Goal: Task Accomplishment & Management: Use online tool/utility

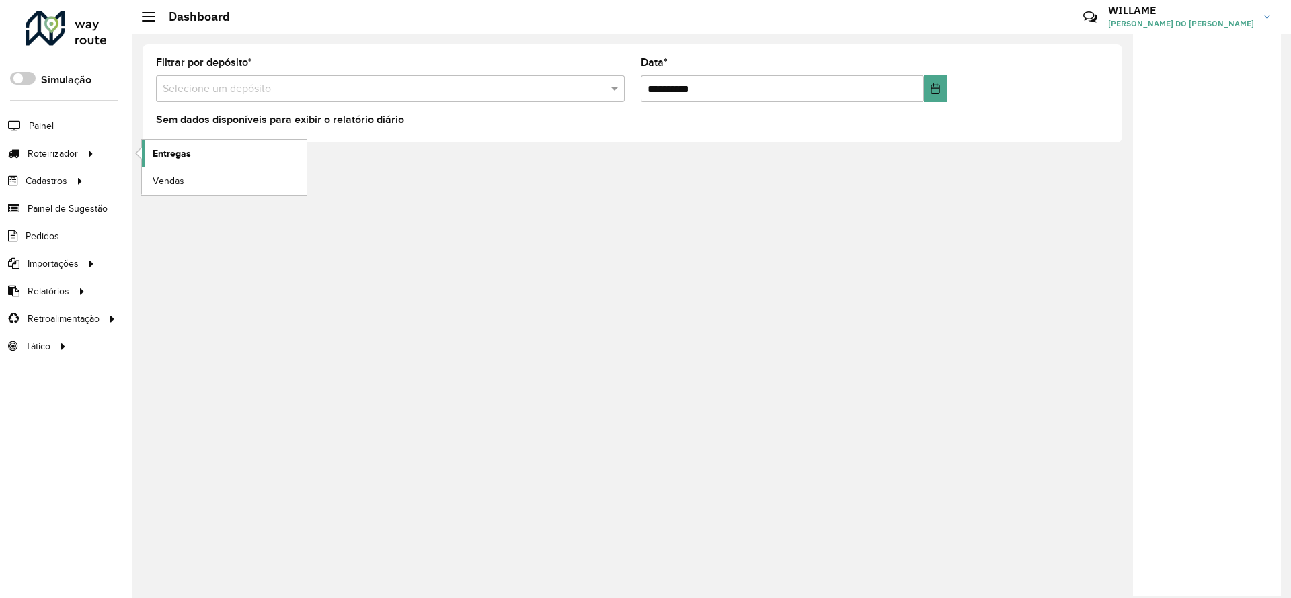
click at [172, 143] on link "Entregas" at bounding box center [224, 153] width 165 height 27
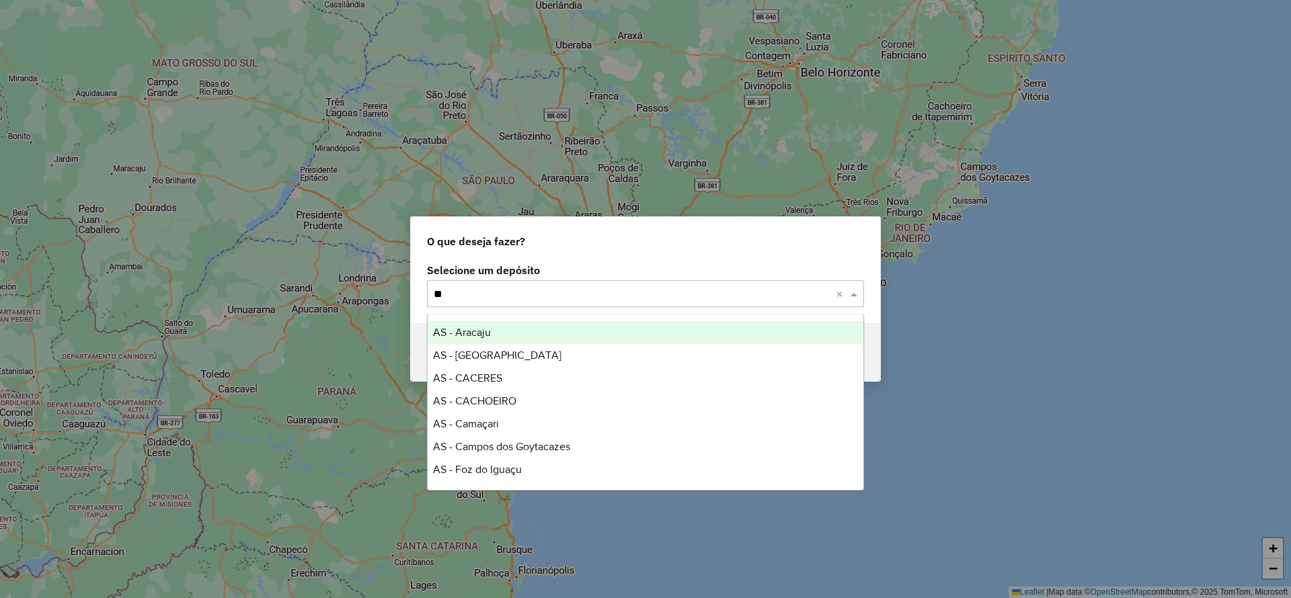
type input "*"
type input "****"
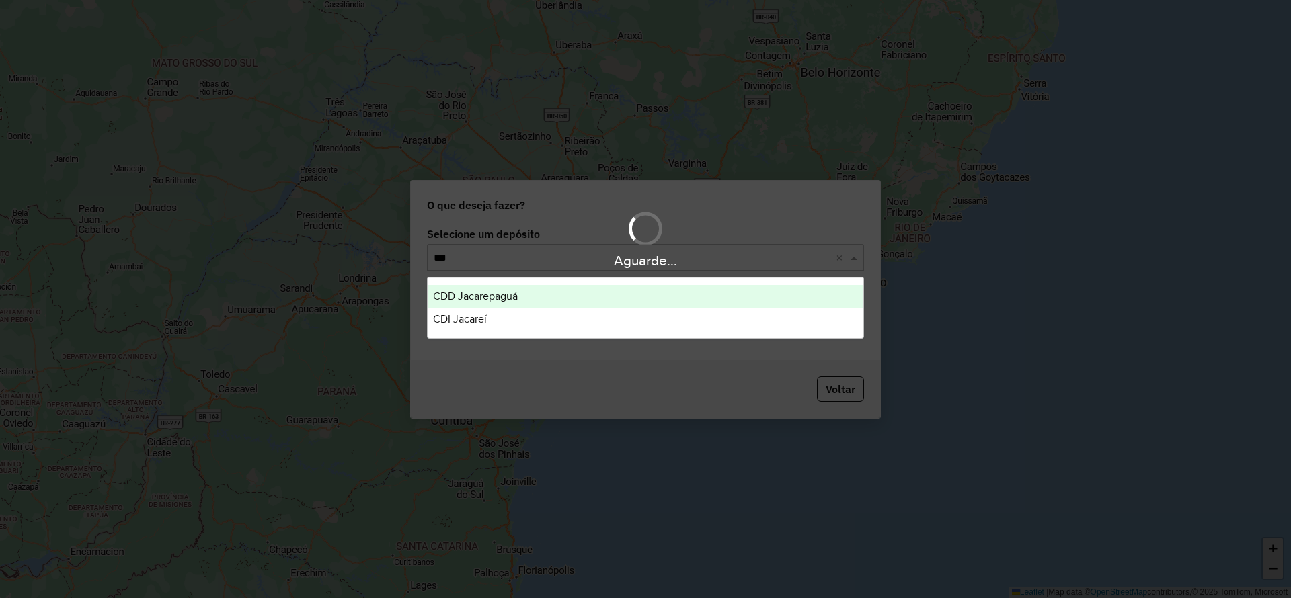
type input "****"
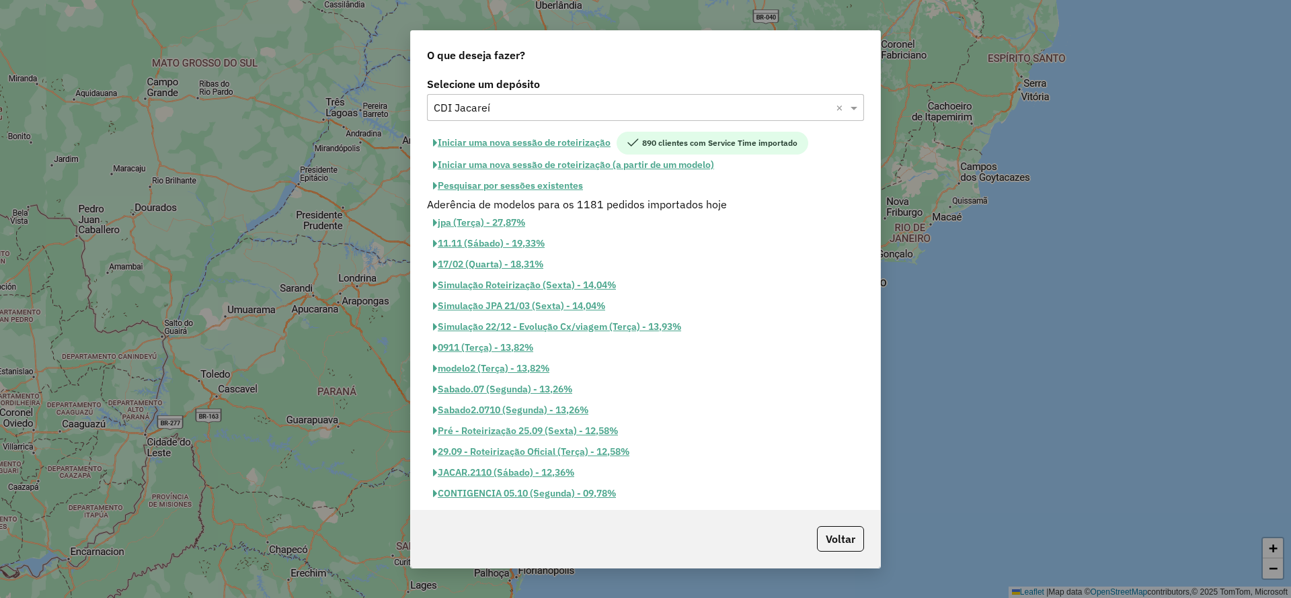
click at [491, 140] on button "Iniciar uma nova sessão de roteirização" at bounding box center [522, 143] width 190 height 23
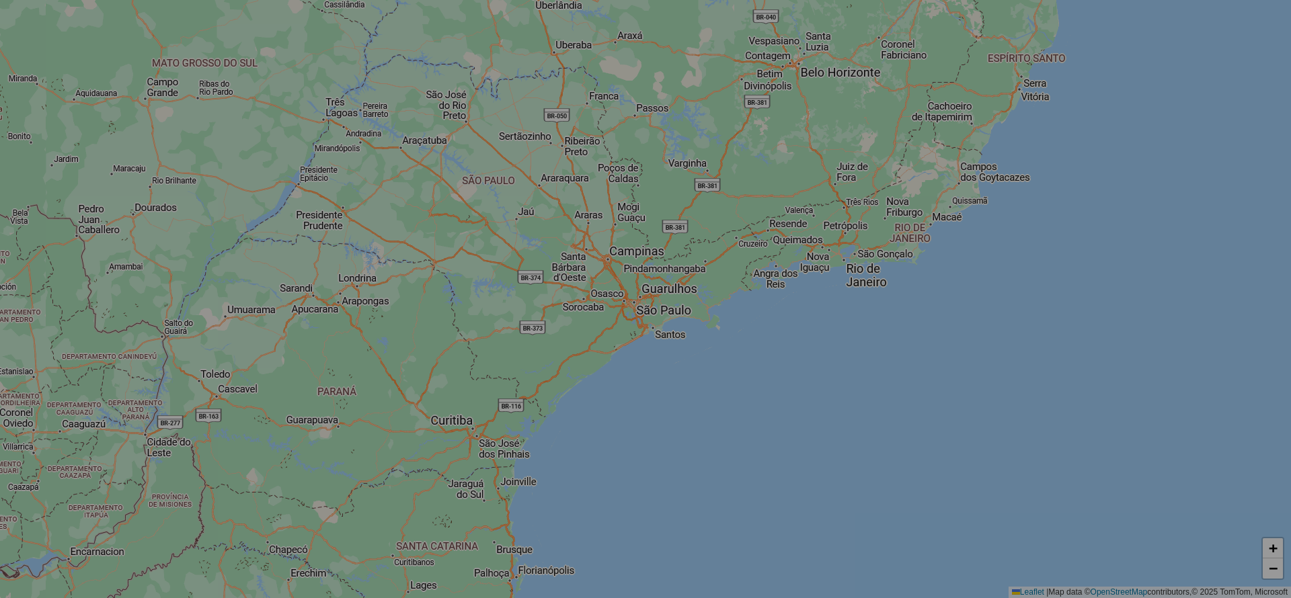
select select "*"
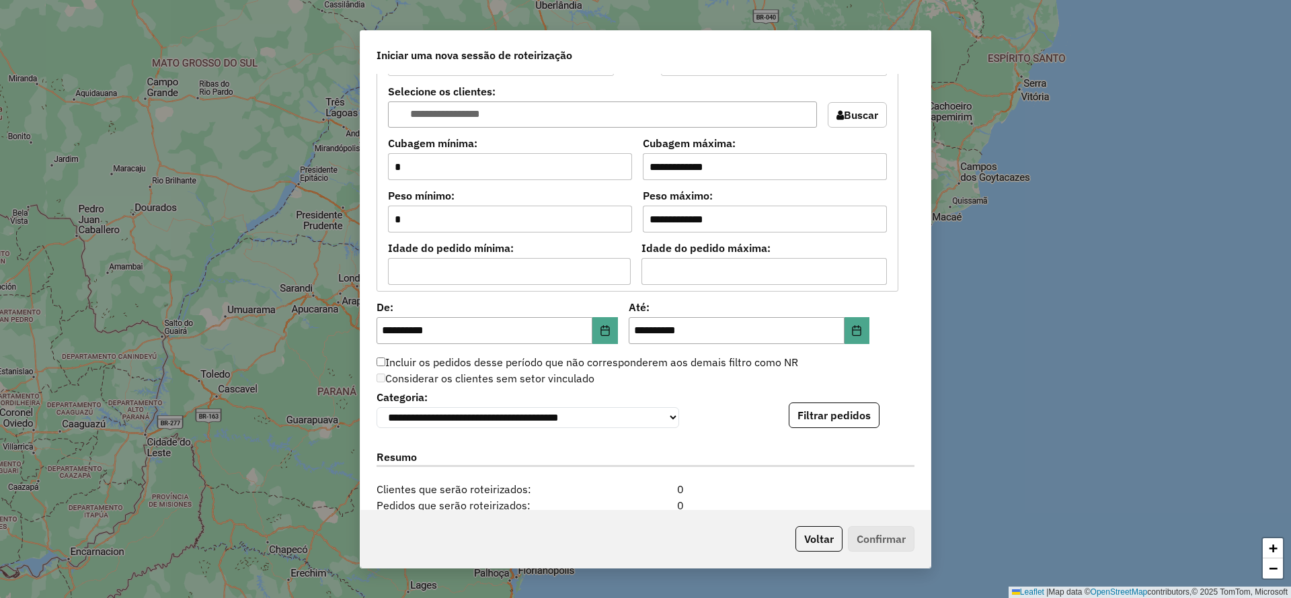
scroll to position [1337, 0]
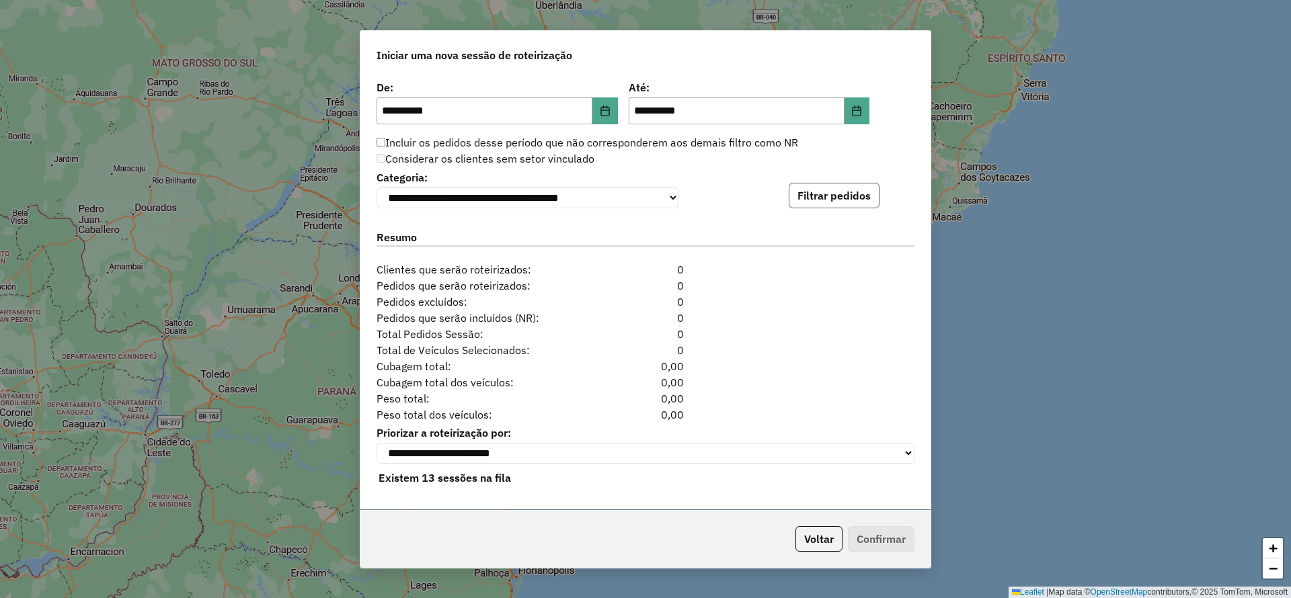
click at [855, 199] on button "Filtrar pedidos" at bounding box center [834, 196] width 91 height 26
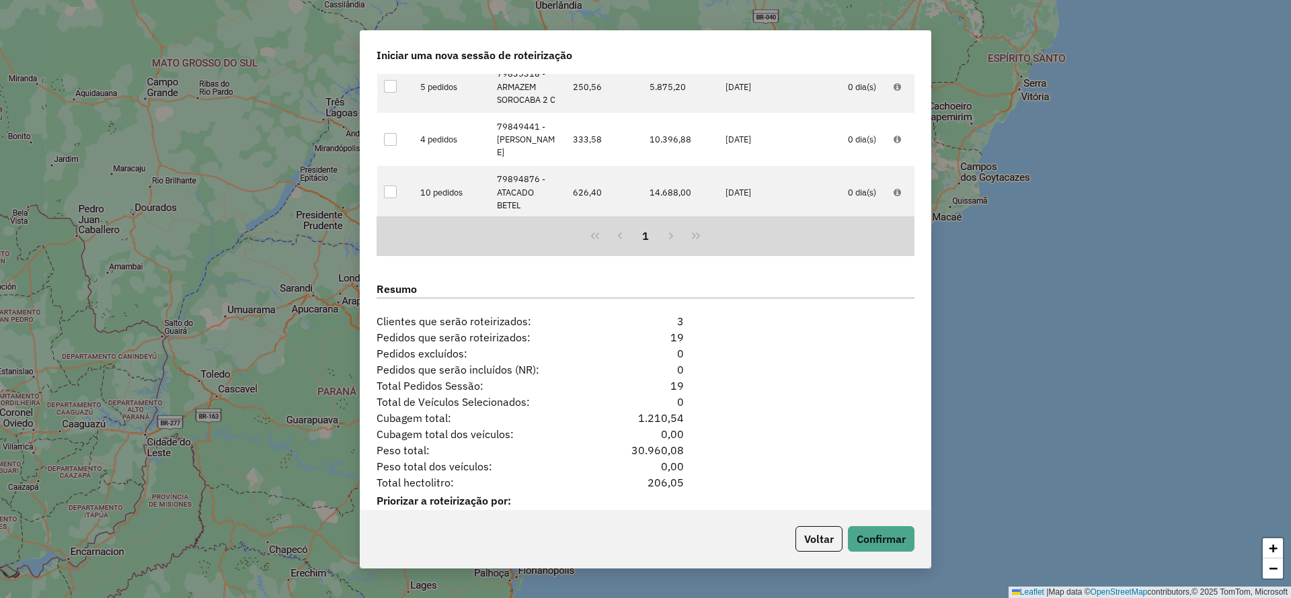
scroll to position [1621, 0]
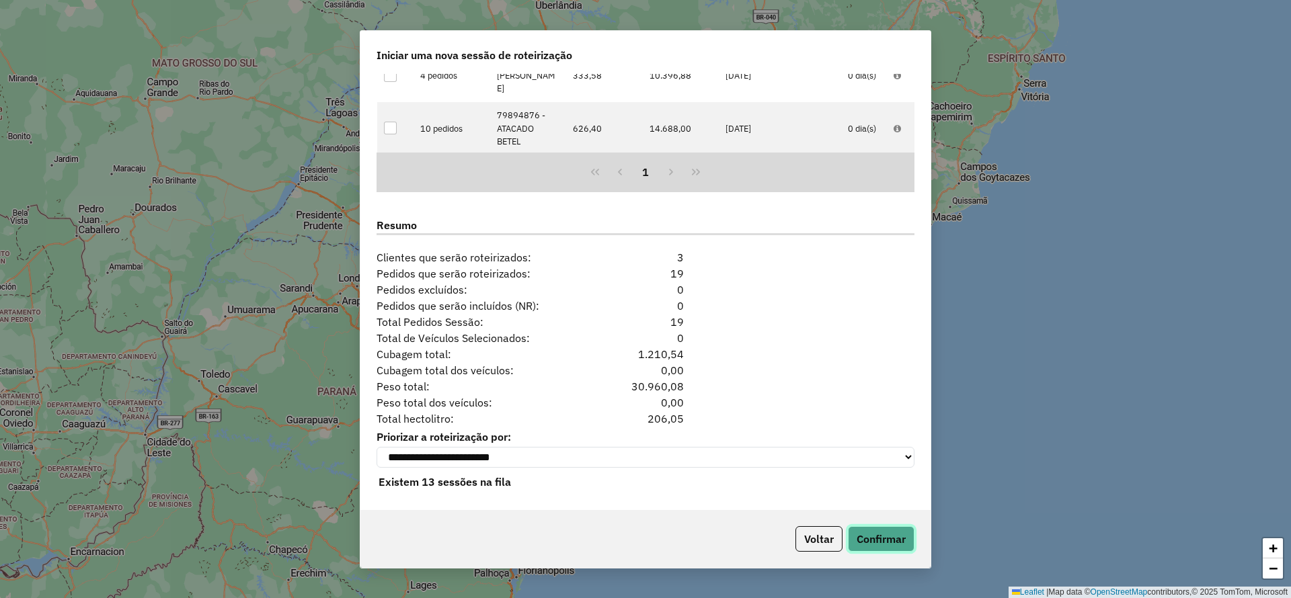
click at [875, 533] on button "Confirmar" at bounding box center [881, 539] width 67 height 26
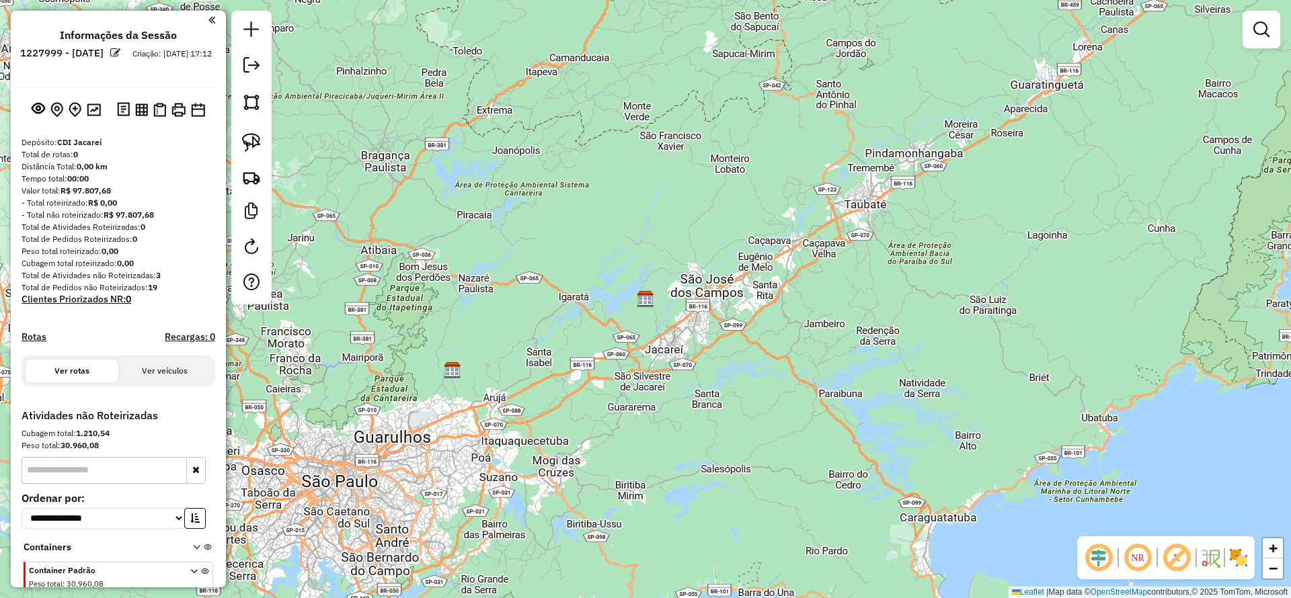
drag, startPoint x: 496, startPoint y: 393, endPoint x: 786, endPoint y: 402, distance: 290.6
click at [786, 402] on div "Janela de atendimento Grade de atendimento Capacidade Transportadoras Veículos …" at bounding box center [645, 299] width 1291 height 598
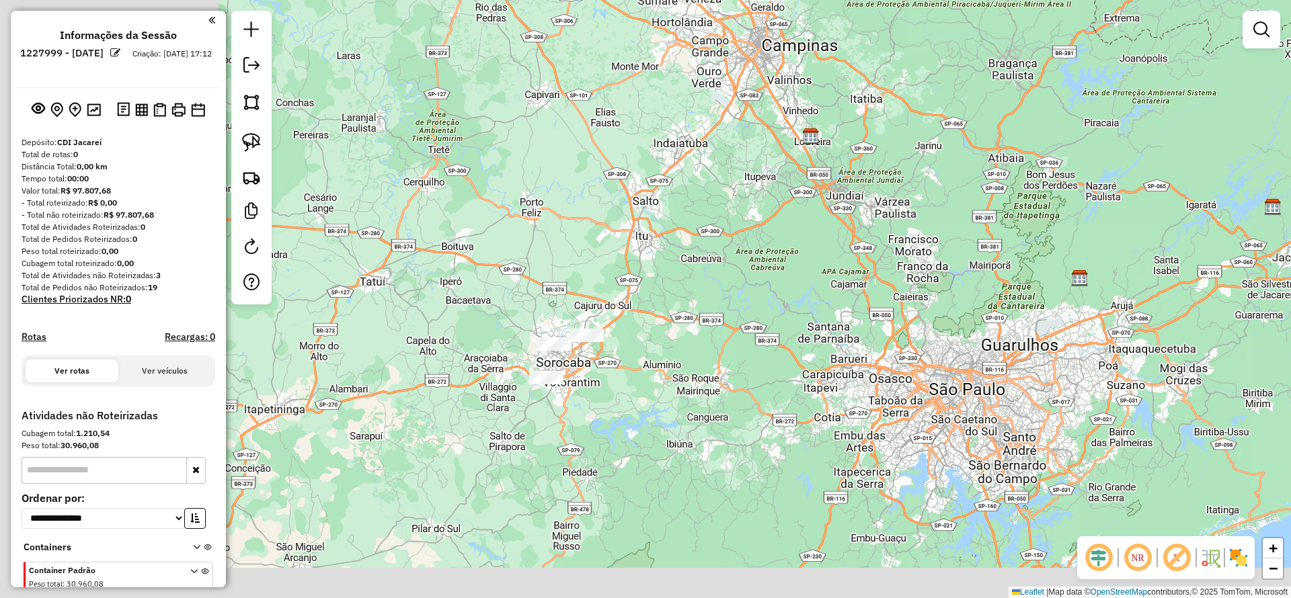
drag, startPoint x: 600, startPoint y: 341, endPoint x: 937, endPoint y: 239, distance: 352.0
click at [937, 239] on div "Janela de atendimento Grade de atendimento Capacidade Transportadoras Veículos …" at bounding box center [645, 299] width 1291 height 598
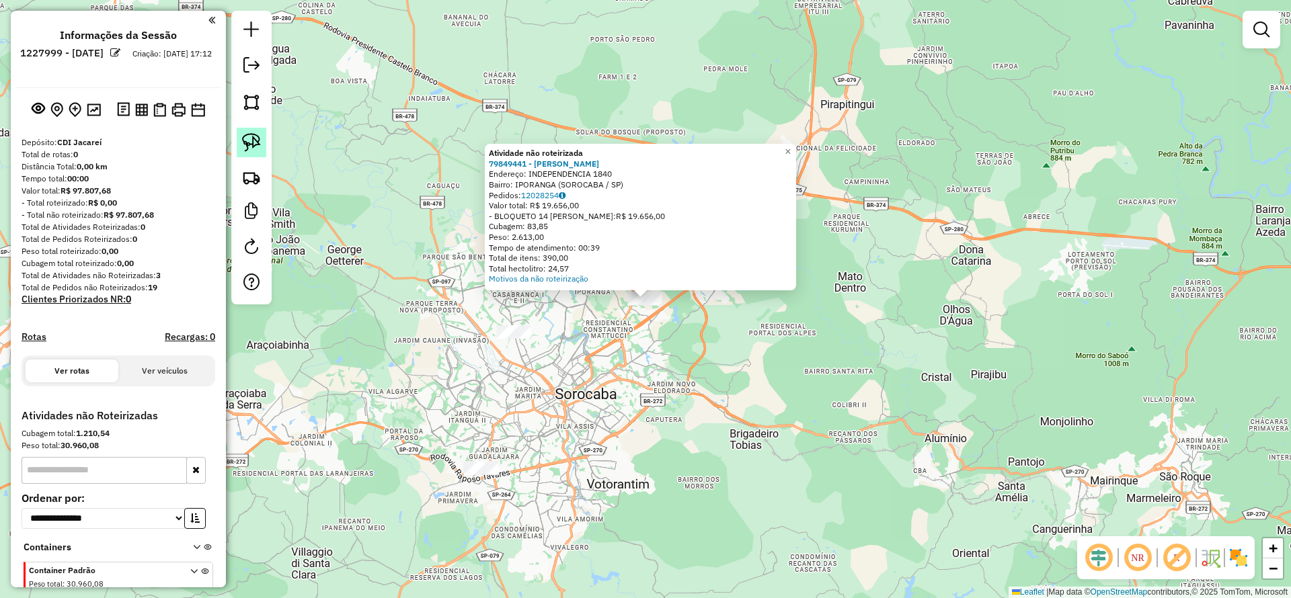
click at [243, 139] on img at bounding box center [251, 142] width 19 height 19
drag, startPoint x: 633, startPoint y: 334, endPoint x: 660, endPoint y: 199, distance: 137.7
click at [660, 199] on div "Atividade não roteirizada 79849441 - [PERSON_NAME] Endereço: INDEPENDENCIA 1840…" at bounding box center [645, 299] width 1291 height 598
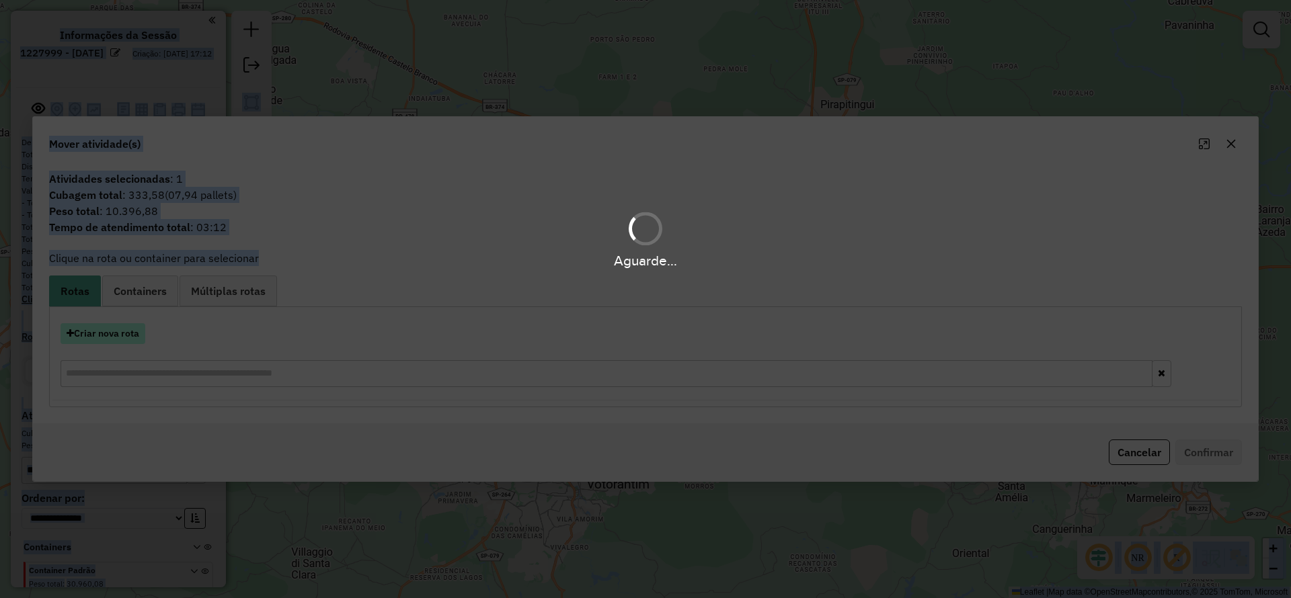
click at [103, 328] on hb-app "**********" at bounding box center [645, 299] width 1291 height 598
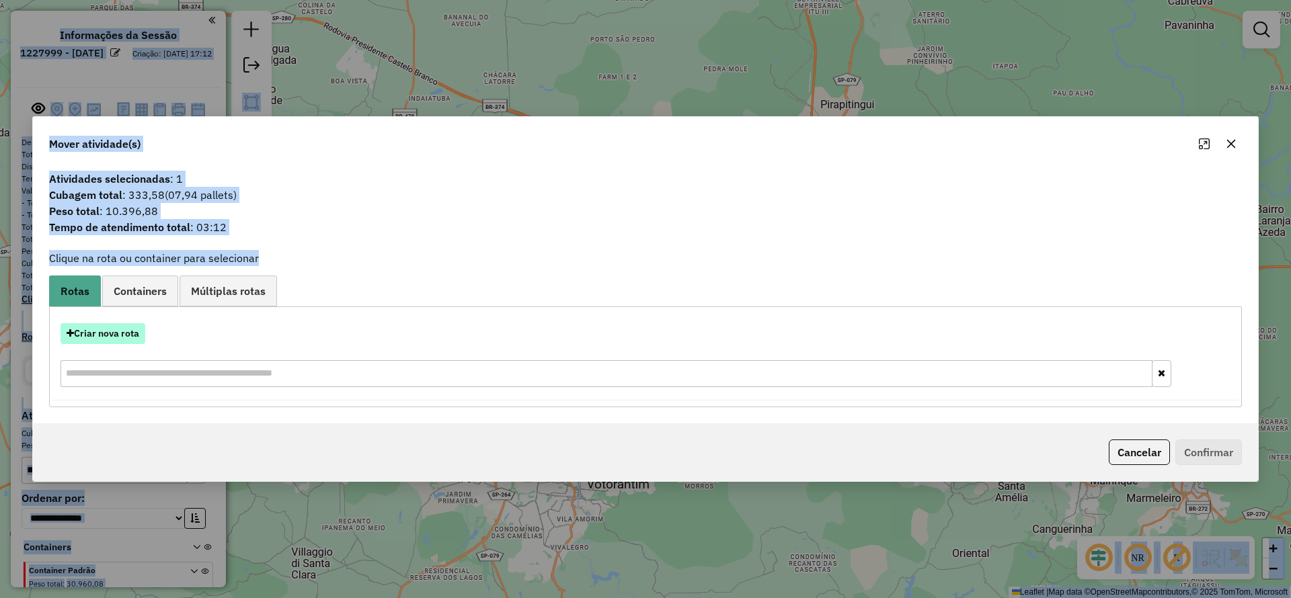
click at [103, 328] on button "Criar nova rota" at bounding box center [103, 333] width 85 height 21
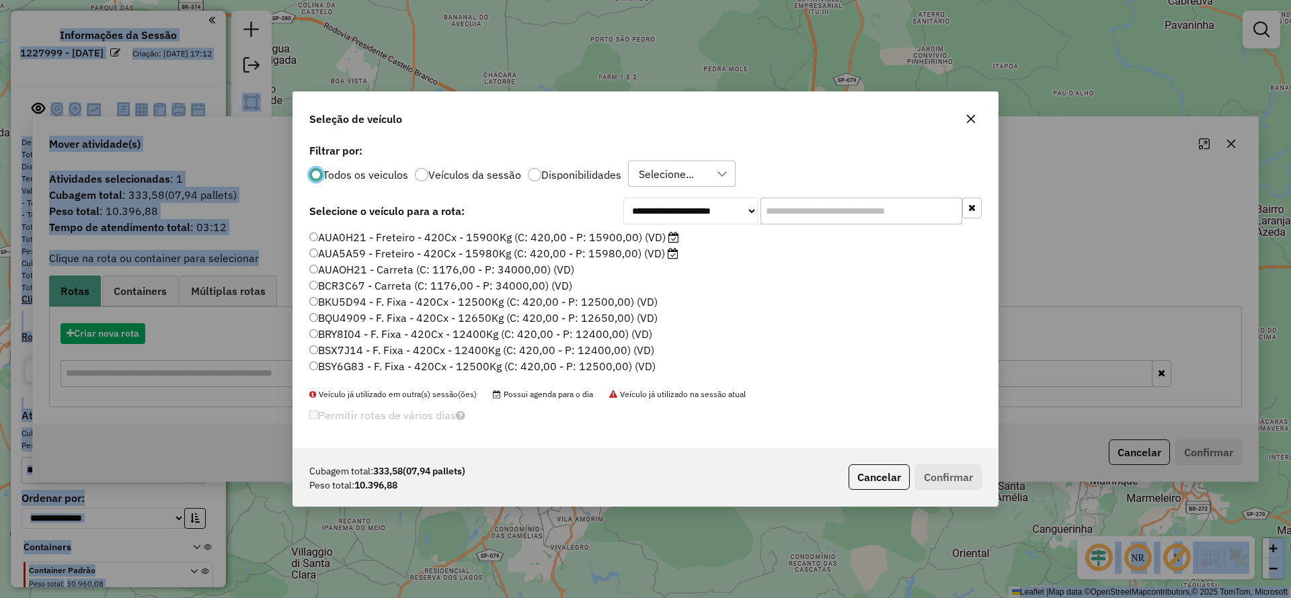
scroll to position [7, 4]
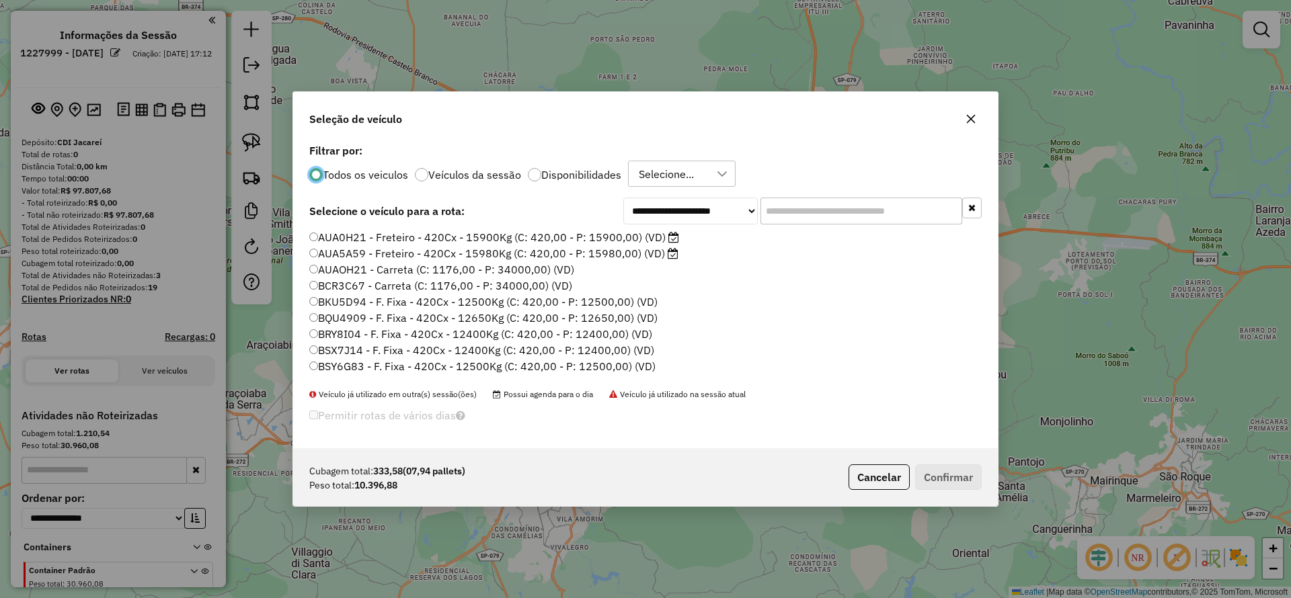
click at [816, 207] on input "text" at bounding box center [861, 211] width 202 height 27
paste input "*******"
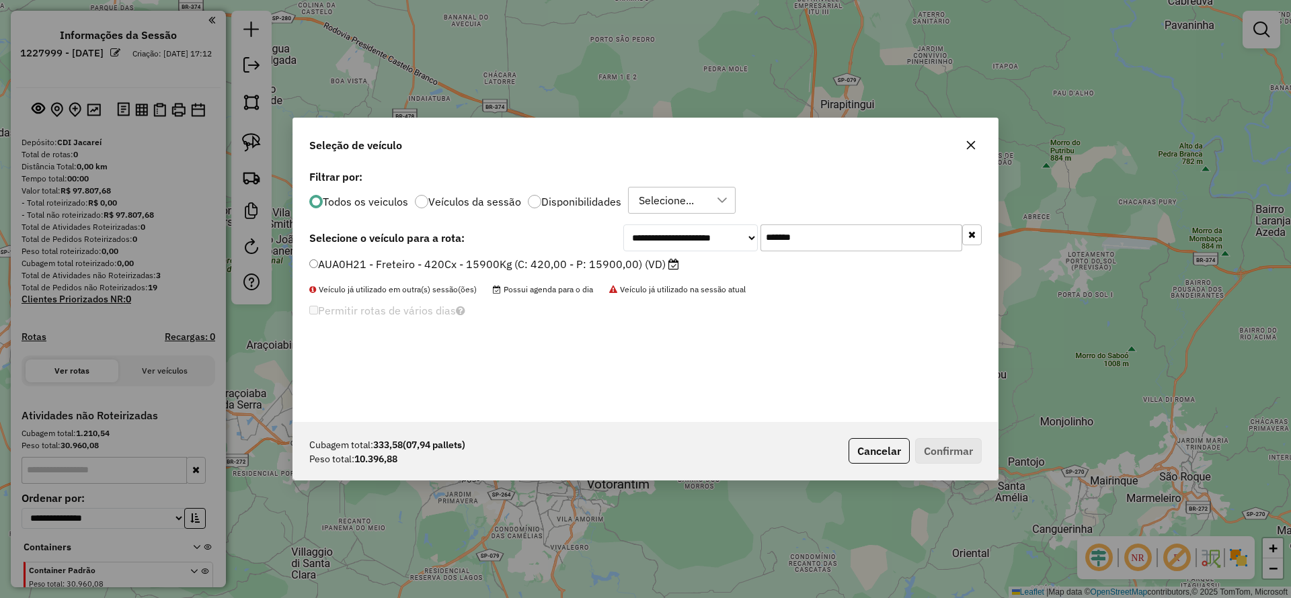
type input "*******"
drag, startPoint x: 588, startPoint y: 260, endPoint x: 737, endPoint y: 312, distance: 158.0
click at [588, 261] on label "AUA0H21 - Freteiro - 420Cx - 15900Kg (C: 420,00 - P: 15900,00) (VD)" at bounding box center [494, 264] width 370 height 16
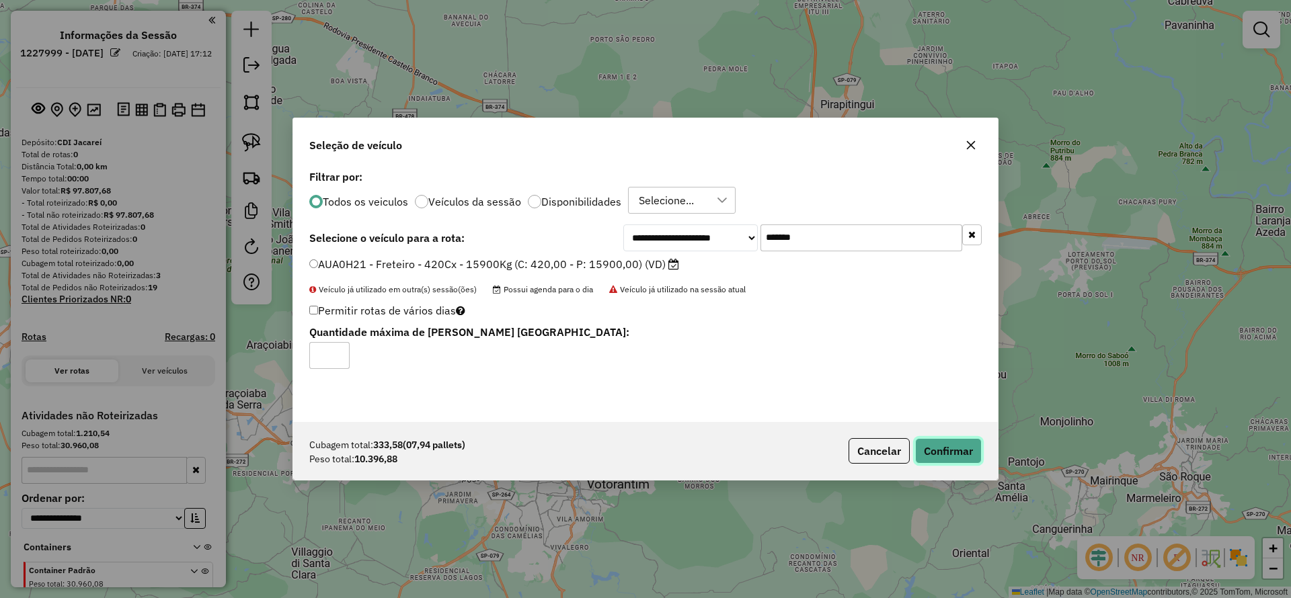
click at [928, 446] on button "Confirmar" at bounding box center [948, 451] width 67 height 26
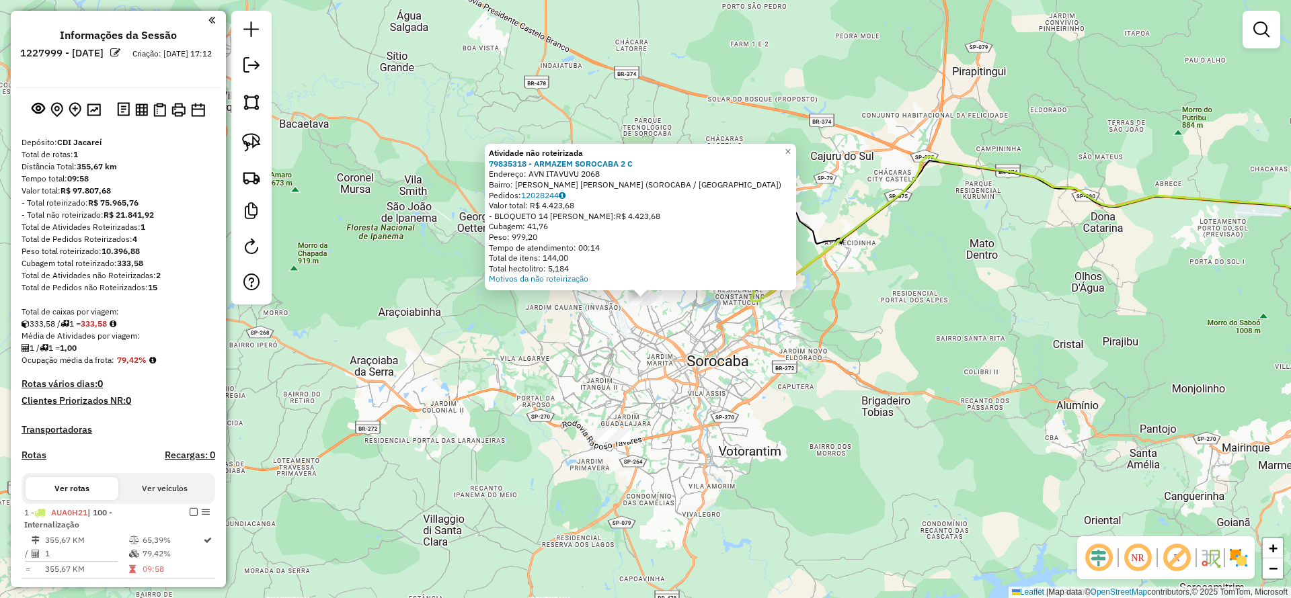
click at [272, 128] on div "Atividade não roteirizada 79835318 - ARMAZEM SOROCABA 2 C Endereço: AVN ITAVUVU…" at bounding box center [645, 299] width 1291 height 598
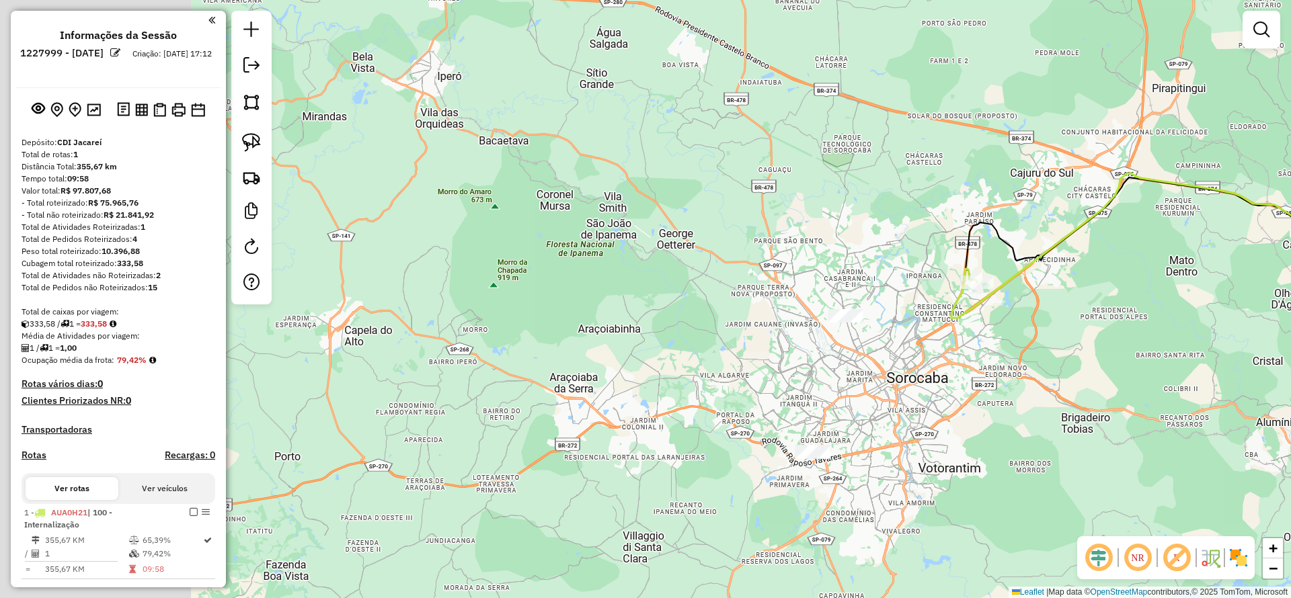
drag, startPoint x: 519, startPoint y: 322, endPoint x: 436, endPoint y: 214, distance: 136.6
click at [628, 302] on div "Janela de atendimento Grade de atendimento Capacidade Transportadoras Veículos …" at bounding box center [645, 299] width 1291 height 598
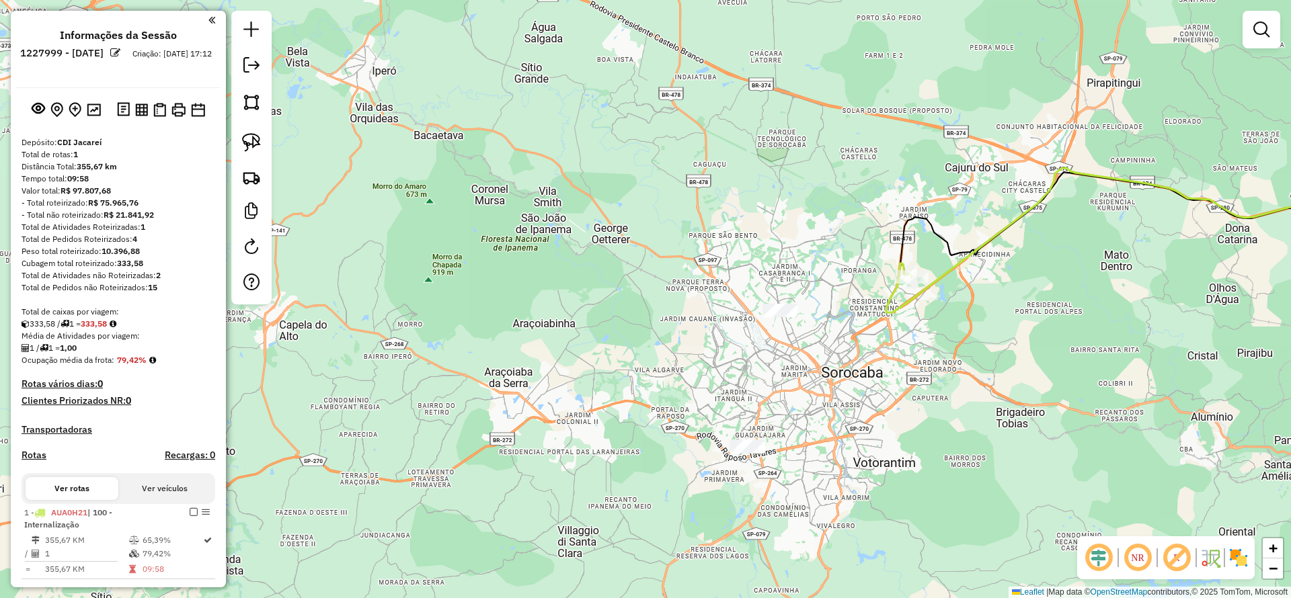
drag, startPoint x: 253, startPoint y: 135, endPoint x: 527, endPoint y: 203, distance: 281.9
click at [253, 134] on img at bounding box center [251, 142] width 19 height 19
drag, startPoint x: 752, startPoint y: 235, endPoint x: 822, endPoint y: 311, distance: 103.3
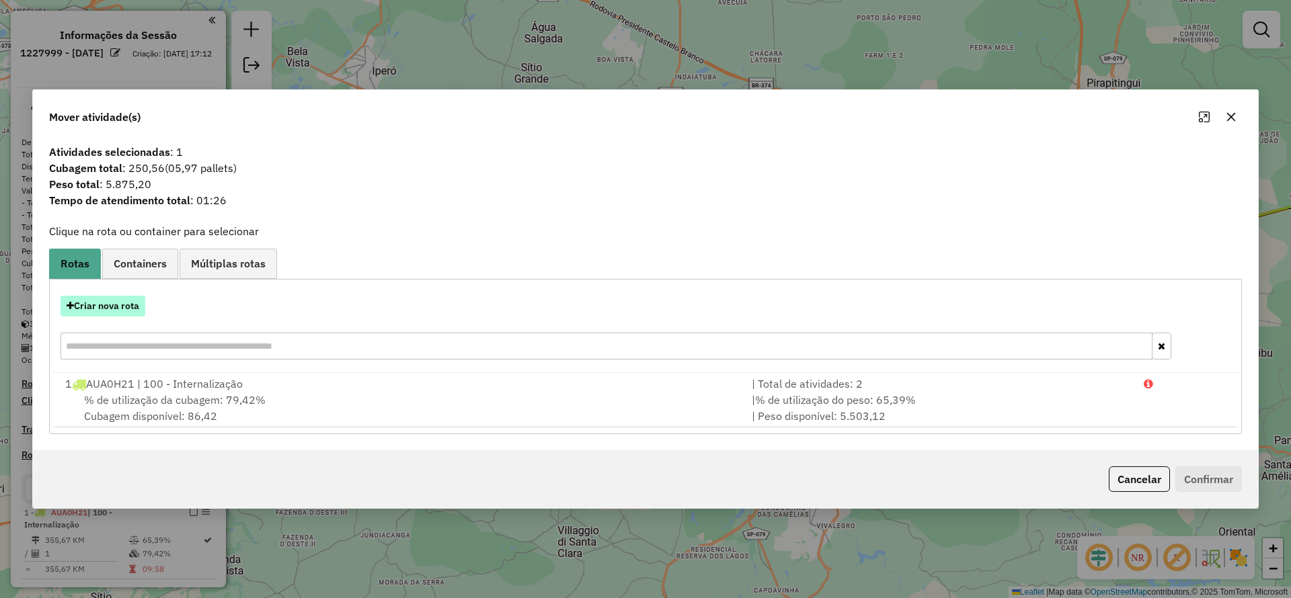
click at [124, 303] on button "Criar nova rota" at bounding box center [103, 306] width 85 height 21
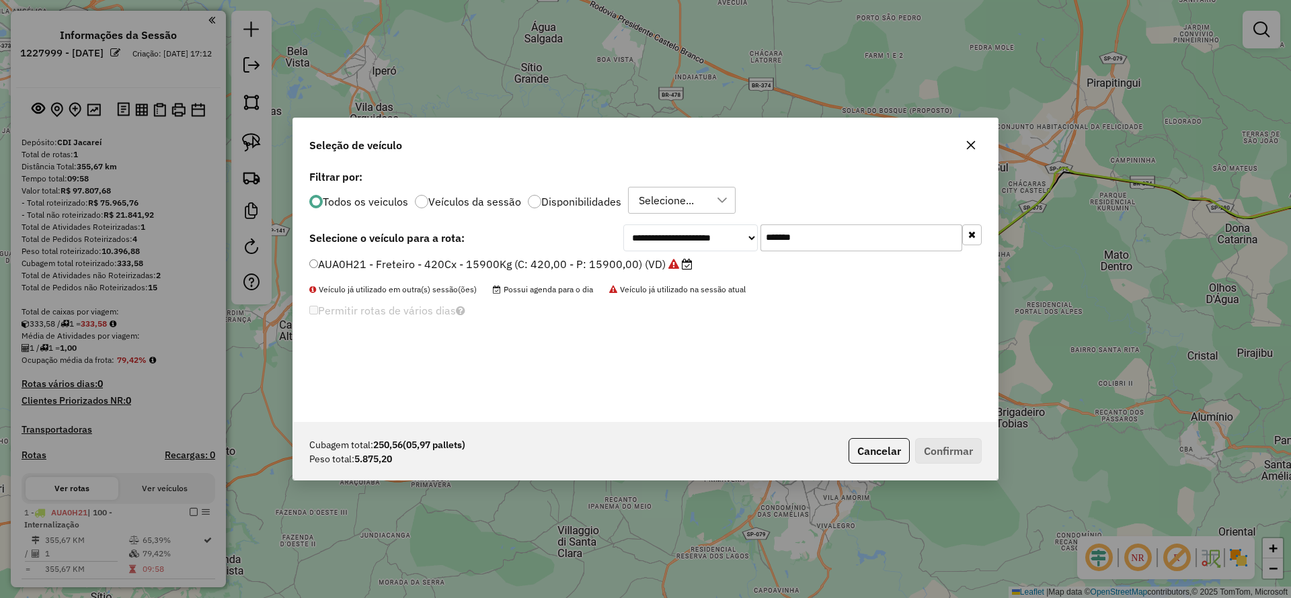
drag, startPoint x: 821, startPoint y: 238, endPoint x: 559, endPoint y: 224, distance: 262.6
click at [583, 217] on div "**********" at bounding box center [645, 294] width 705 height 255
paste input "text"
type input "*******"
click at [512, 265] on label "DBC9B45 - Freteiro - 420Cx - 24000Kg (C: 420,00 - P: 24000,00) (VD)" at bounding box center [493, 264] width 369 height 16
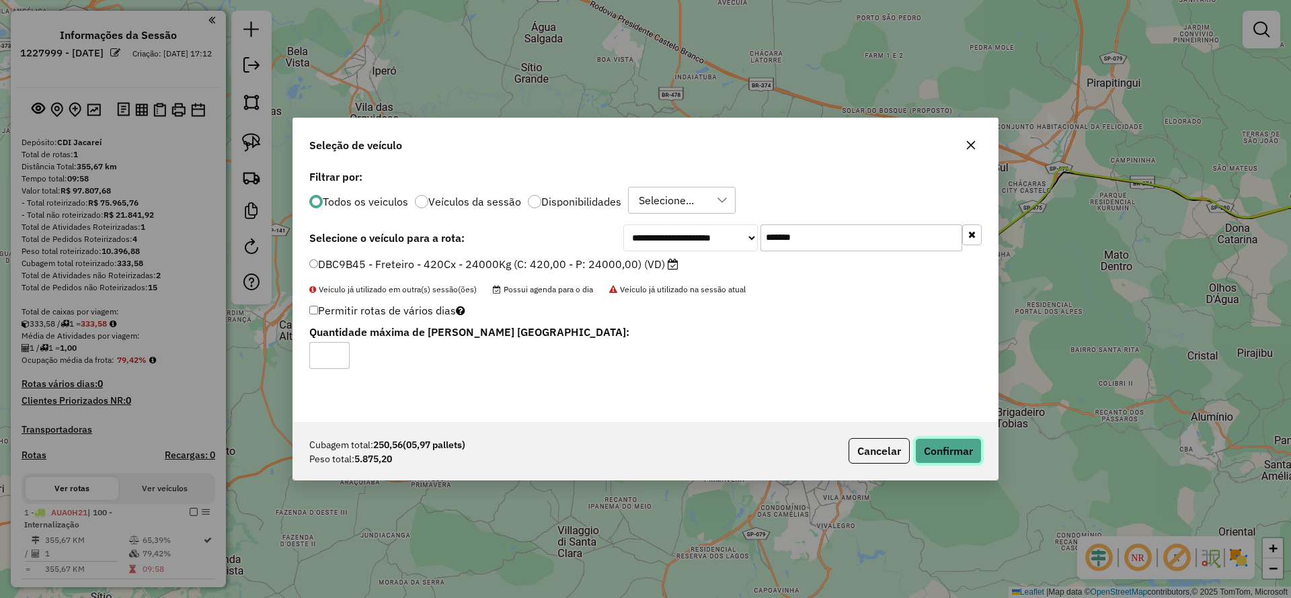
drag, startPoint x: 937, startPoint y: 438, endPoint x: 944, endPoint y: 444, distance: 9.0
click at [937, 438] on button "Confirmar" at bounding box center [948, 451] width 67 height 26
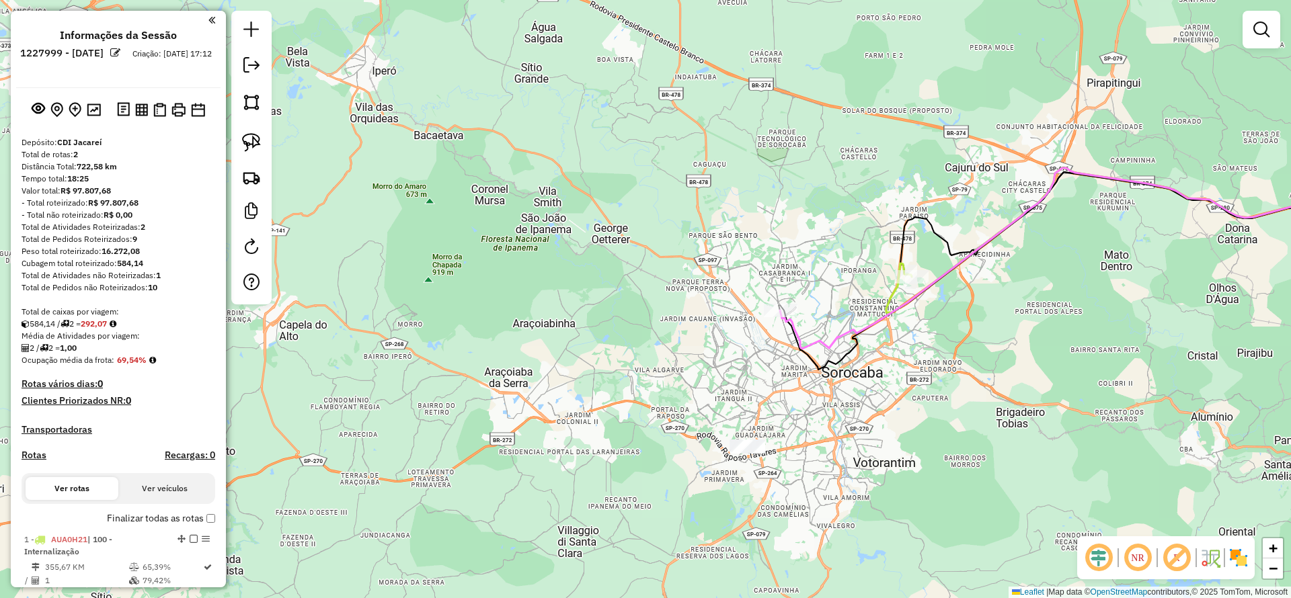
drag, startPoint x: 753, startPoint y: 504, endPoint x: 684, endPoint y: 379, distance: 142.9
click at [684, 379] on div "Janela de atendimento Grade de atendimento Capacidade Transportadoras Veículos …" at bounding box center [645, 299] width 1291 height 598
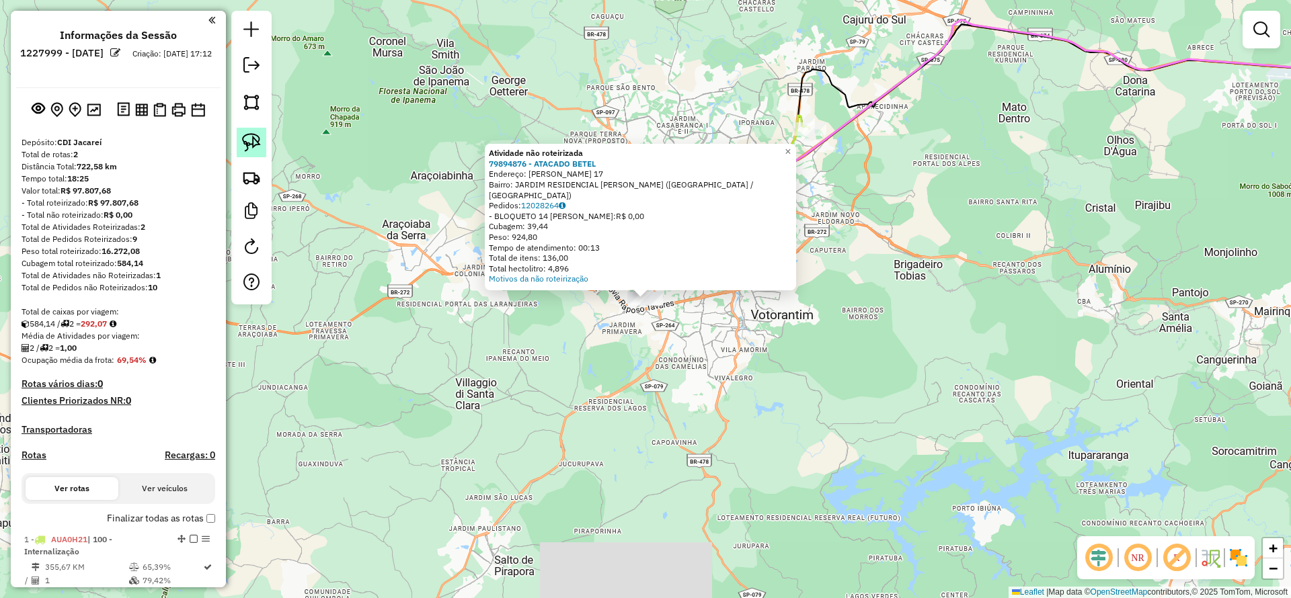
click at [241, 145] on link at bounding box center [252, 143] width 30 height 30
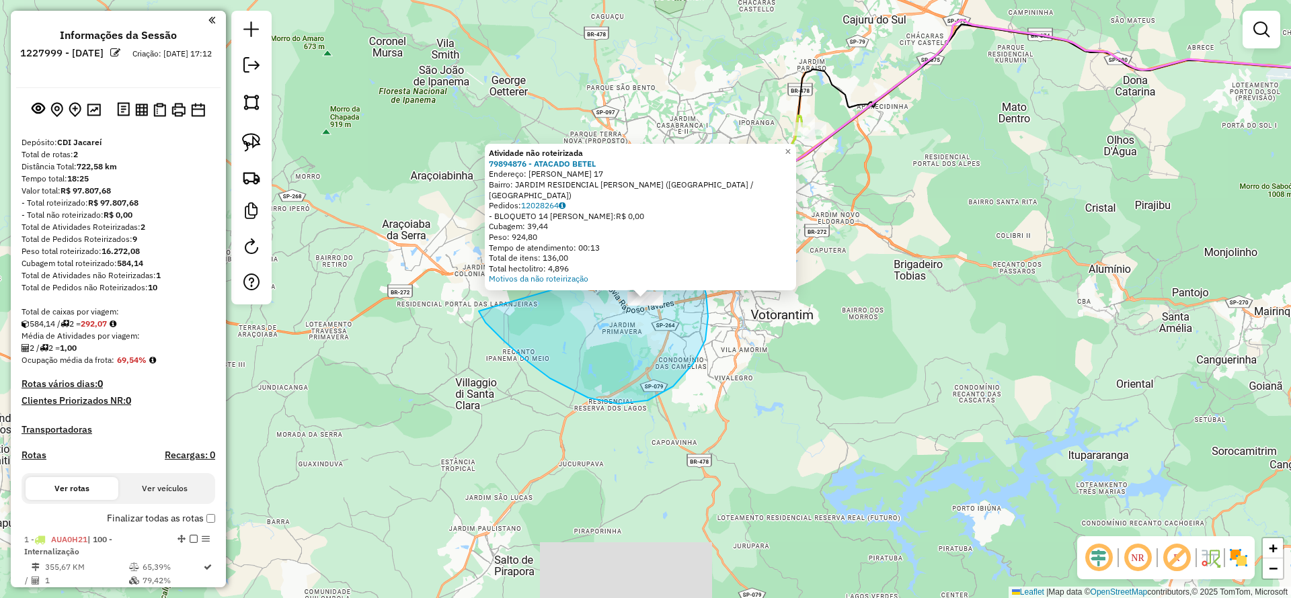
drag, startPoint x: 550, startPoint y: 379, endPoint x: 685, endPoint y: 250, distance: 186.4
click at [685, 250] on div "Atividade não roteirizada 79894876 - ATACADO [PERSON_NAME]: [PERSON_NAME] 17 Ba…" at bounding box center [645, 299] width 1291 height 598
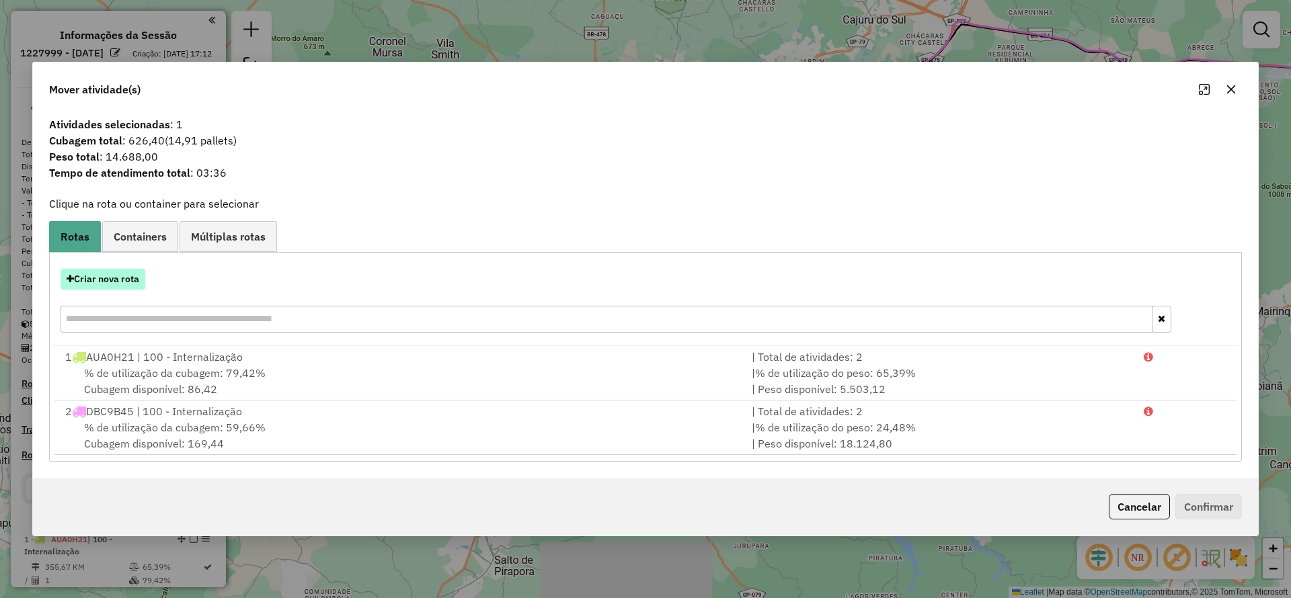
click at [108, 276] on button "Criar nova rota" at bounding box center [103, 279] width 85 height 21
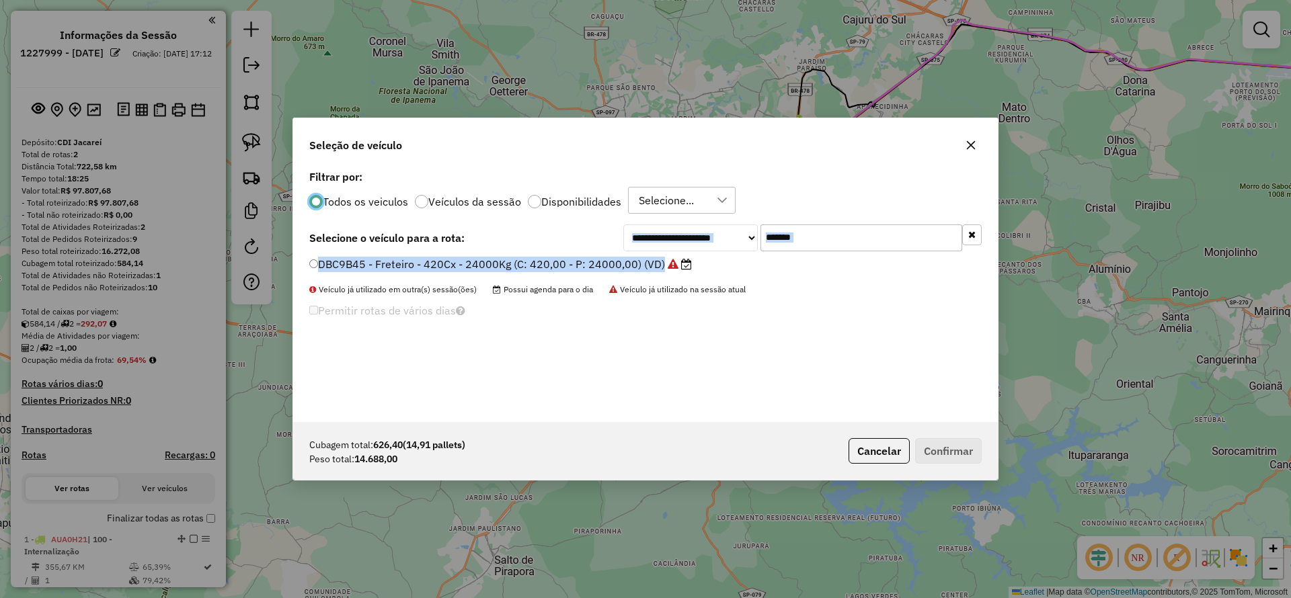
drag, startPoint x: 788, startPoint y: 247, endPoint x: 658, endPoint y: 249, distance: 130.4
click at [658, 249] on div "**********" at bounding box center [645, 294] width 705 height 255
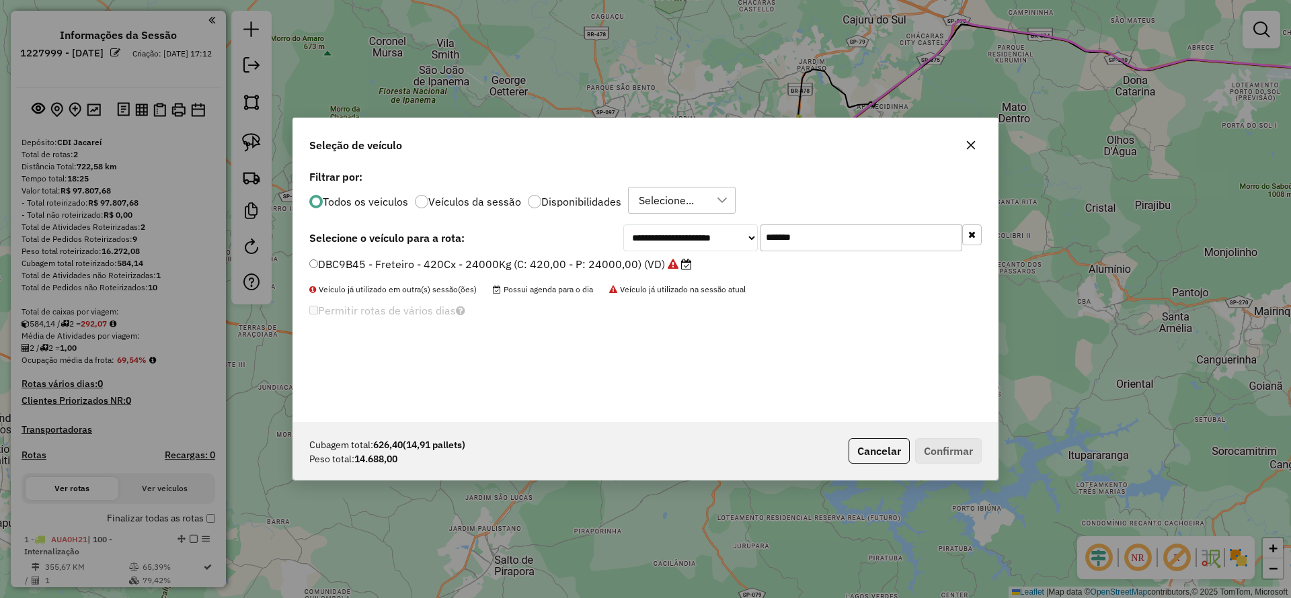
drag, startPoint x: 858, startPoint y: 255, endPoint x: 851, endPoint y: 249, distance: 8.6
click at [857, 254] on div "**********" at bounding box center [645, 294] width 705 height 255
drag, startPoint x: 819, startPoint y: 239, endPoint x: 615, endPoint y: 261, distance: 204.9
click at [650, 250] on div "**********" at bounding box center [802, 238] width 358 height 27
paste input "text"
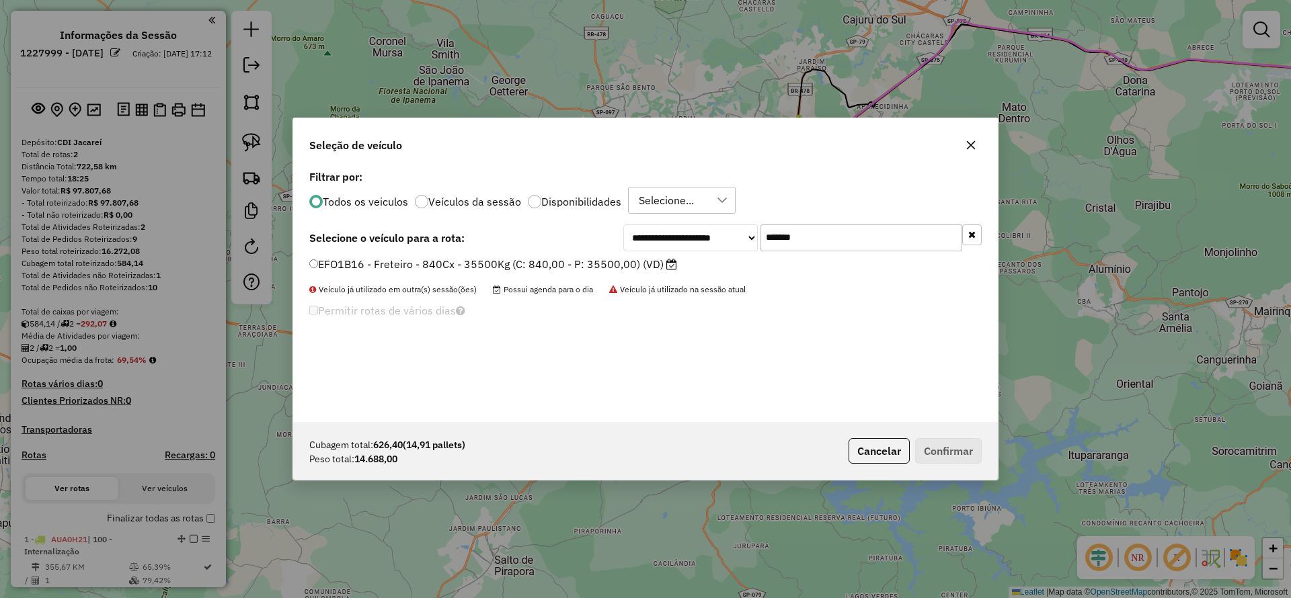
type input "*******"
click at [568, 264] on label "EFO1B16 - Freteiro - 840Cx - 35500Kg (C: 840,00 - P: 35500,00) (VD)" at bounding box center [493, 264] width 368 height 16
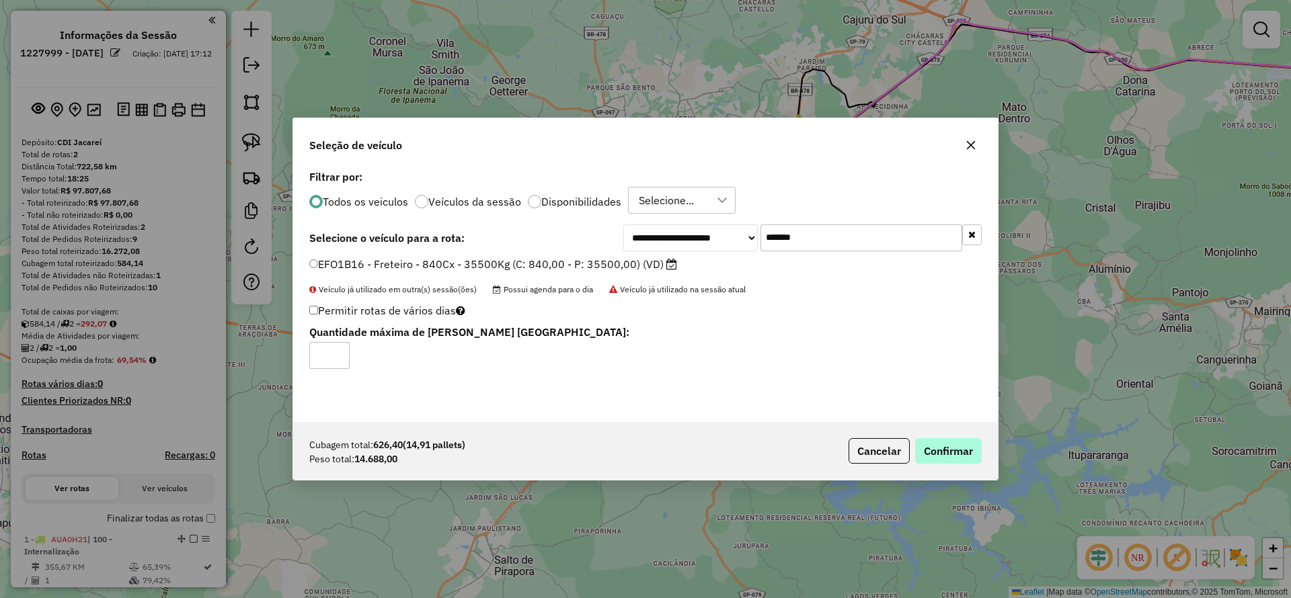
drag, startPoint x: 946, startPoint y: 430, endPoint x: 959, endPoint y: 444, distance: 18.5
click at [953, 437] on div "Cubagem total: 626,40 (14,91 pallets) Peso total: 14.688,00 Cancelar Confirmar" at bounding box center [645, 451] width 705 height 58
click at [963, 453] on button "Confirmar" at bounding box center [948, 451] width 67 height 26
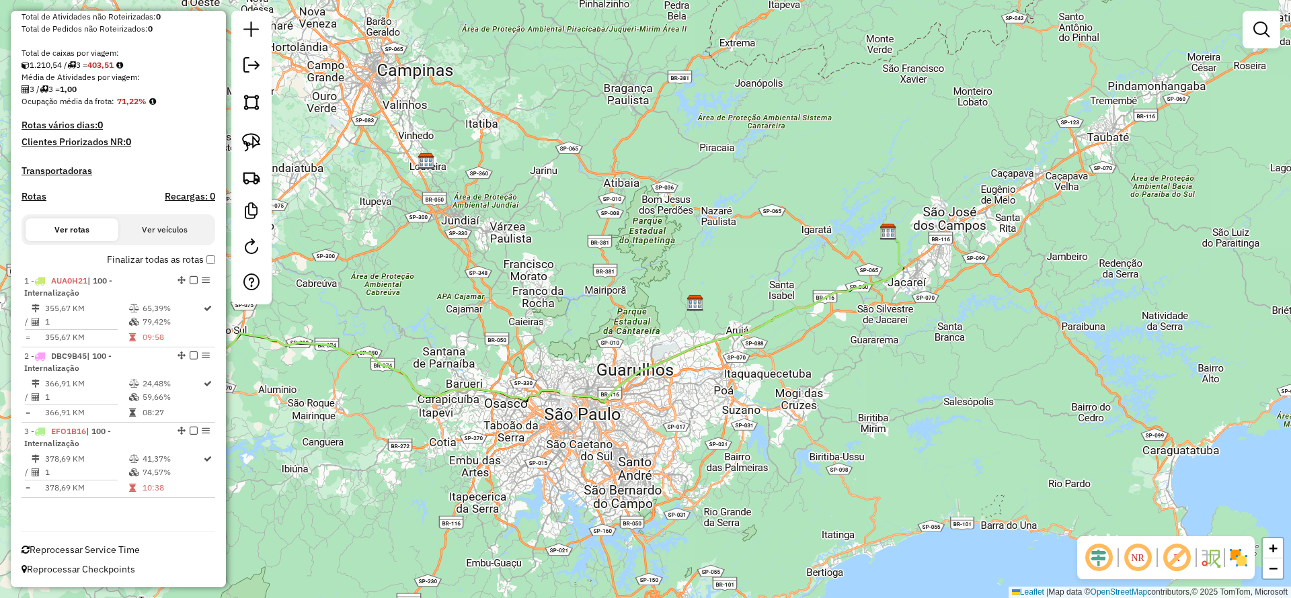
scroll to position [87, 0]
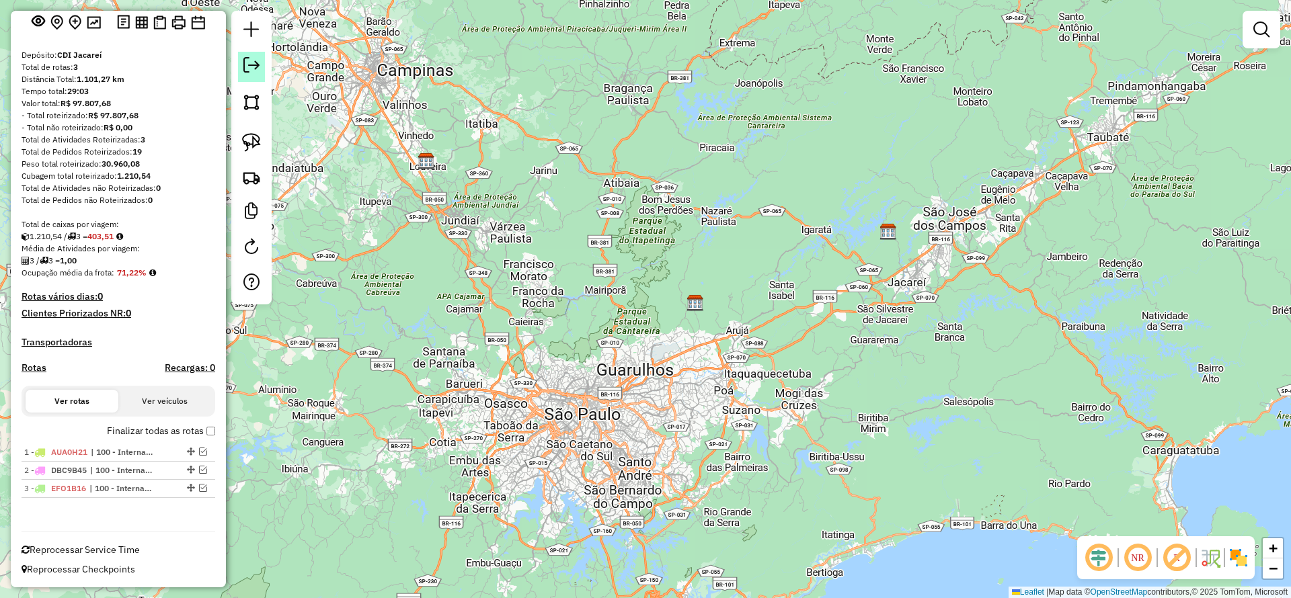
click at [253, 73] on link at bounding box center [251, 67] width 27 height 30
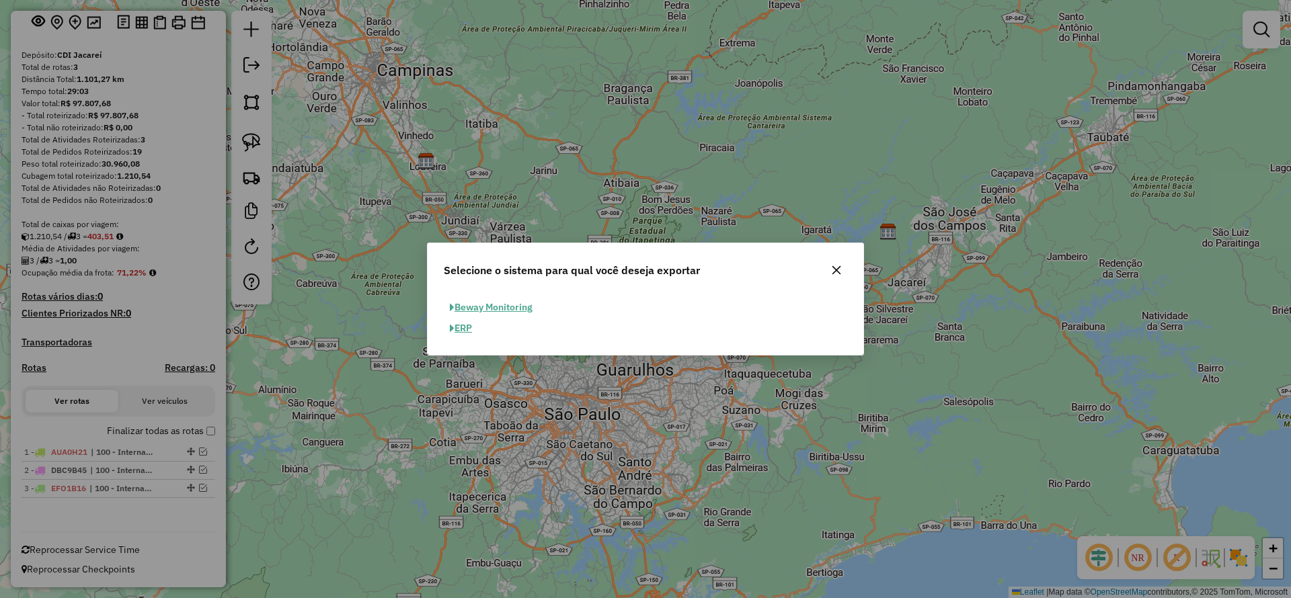
click at [463, 331] on button "ERP" at bounding box center [461, 328] width 34 height 21
select select "**"
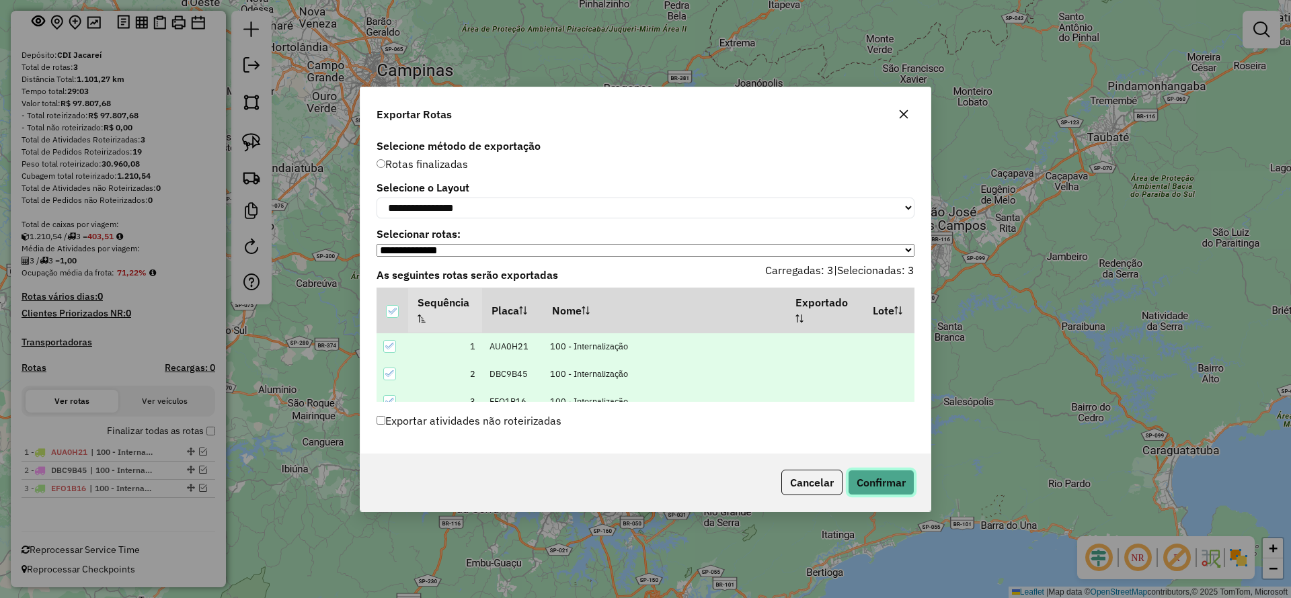
click at [890, 486] on button "Confirmar" at bounding box center [881, 483] width 67 height 26
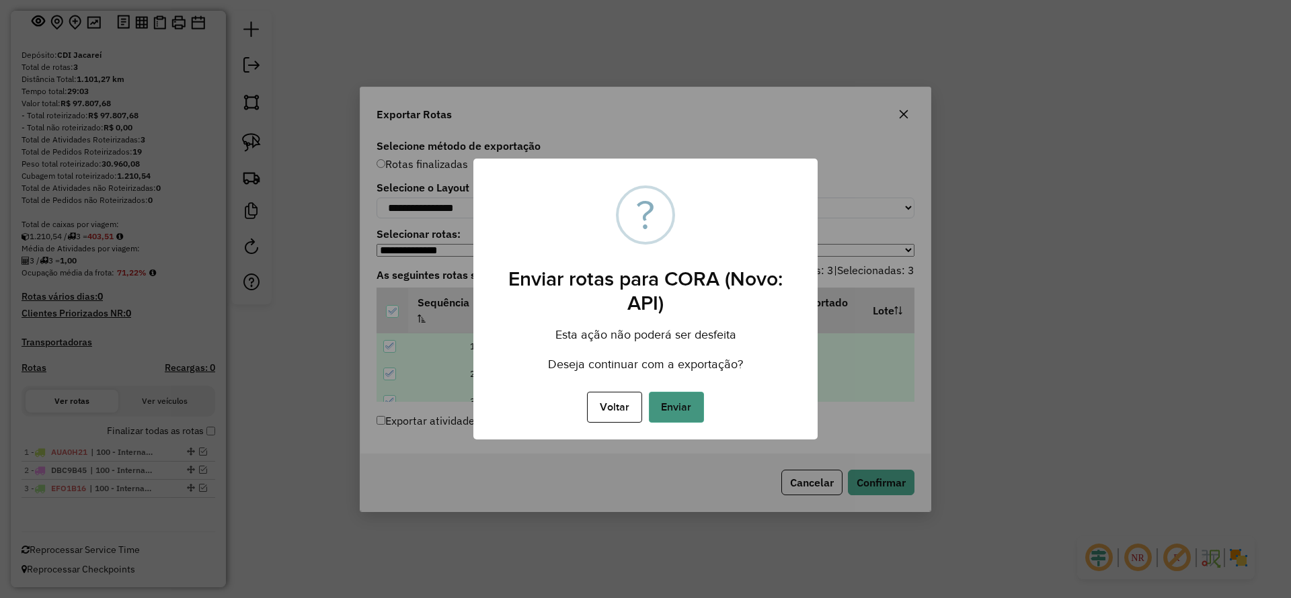
click at [689, 400] on button "Enviar" at bounding box center [676, 407] width 55 height 31
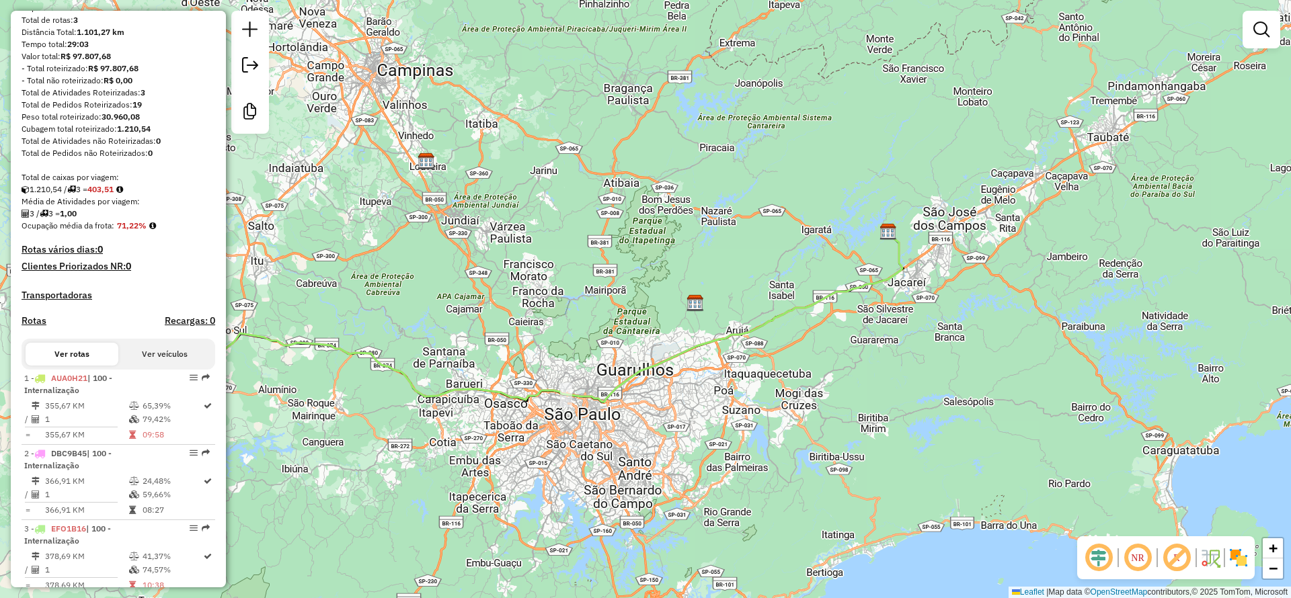
scroll to position [202, 0]
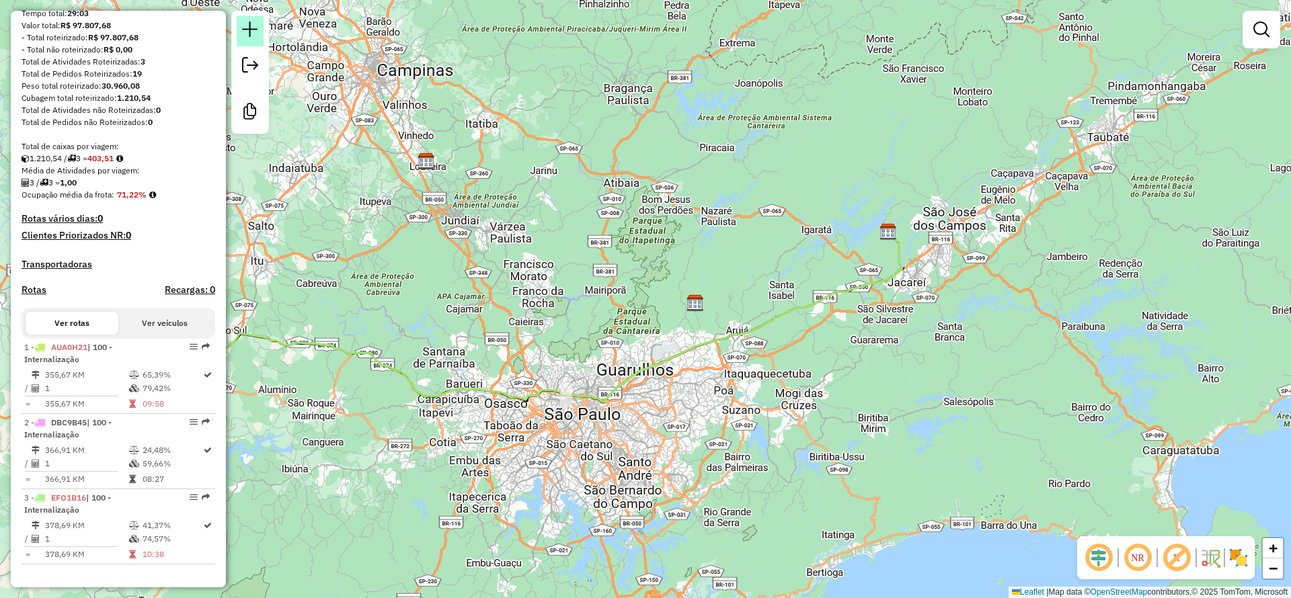
click at [259, 36] on link at bounding box center [250, 31] width 27 height 30
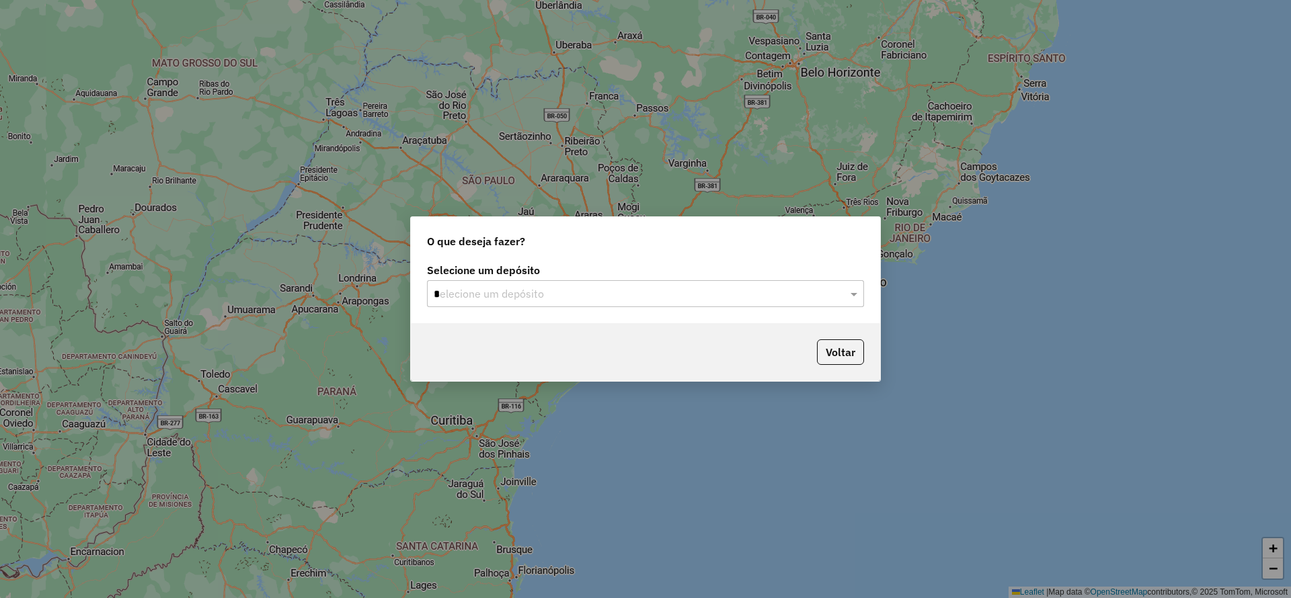
type input "**"
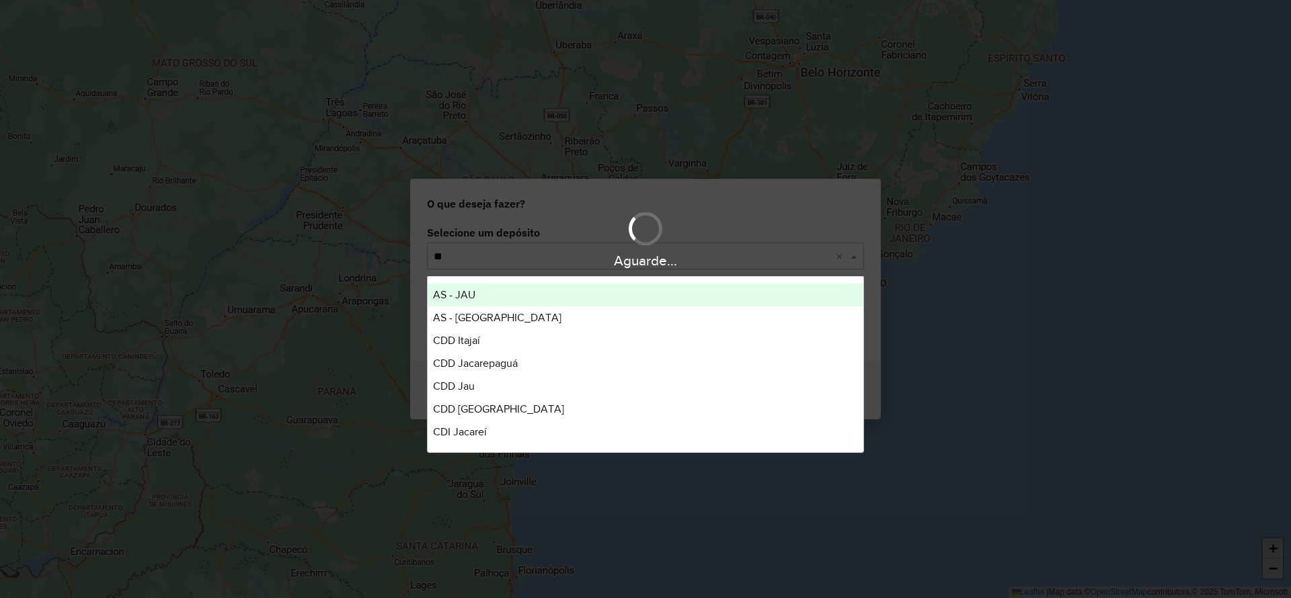
type input "***"
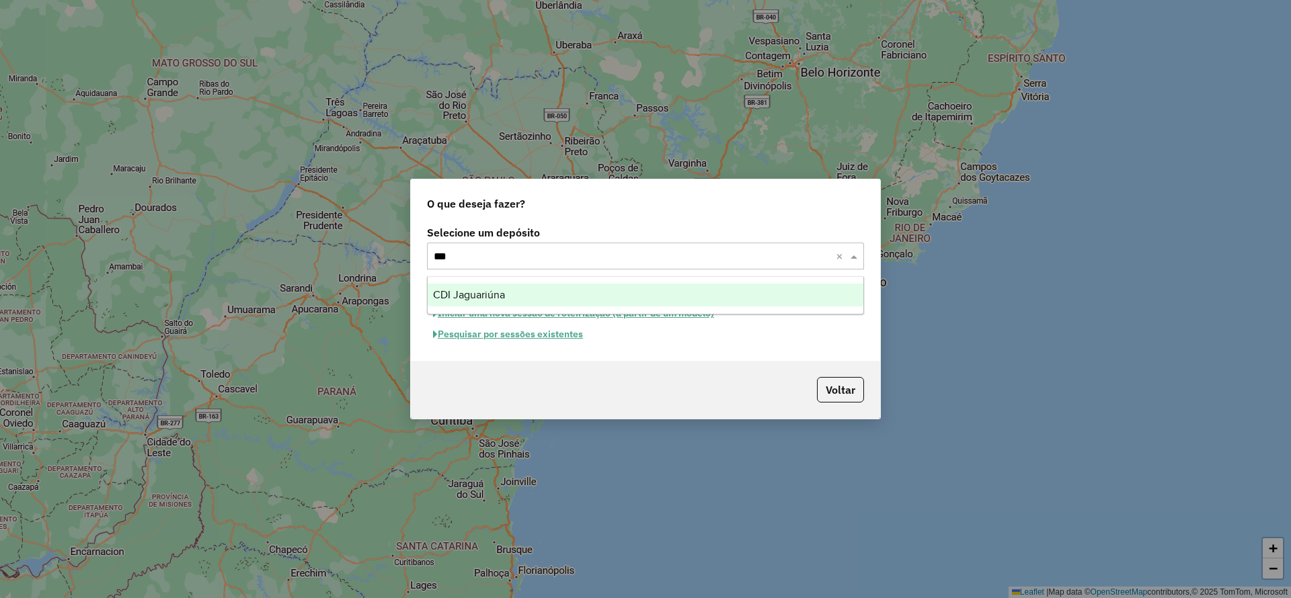
click at [519, 282] on ng-dropdown-panel "CDI Jaguariúna" at bounding box center [645, 295] width 437 height 38
click at [526, 297] on div "CDI Jaguariúna" at bounding box center [646, 295] width 436 height 23
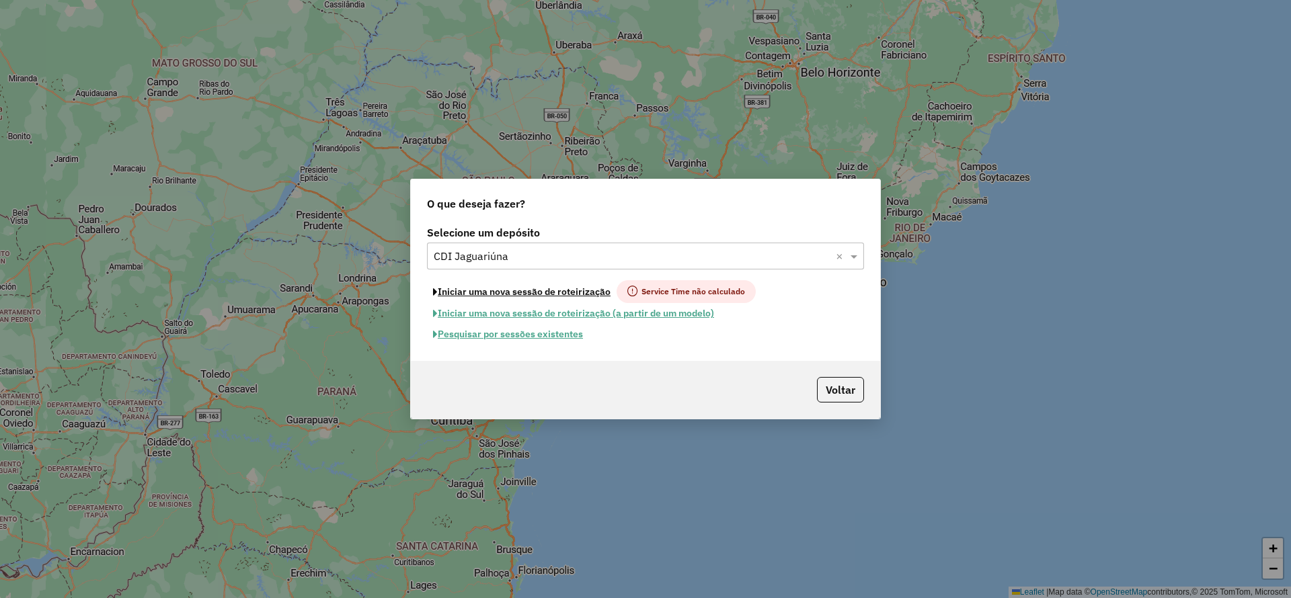
click at [519, 291] on button "Iniciar uma nova sessão de roteirização" at bounding box center [522, 291] width 190 height 23
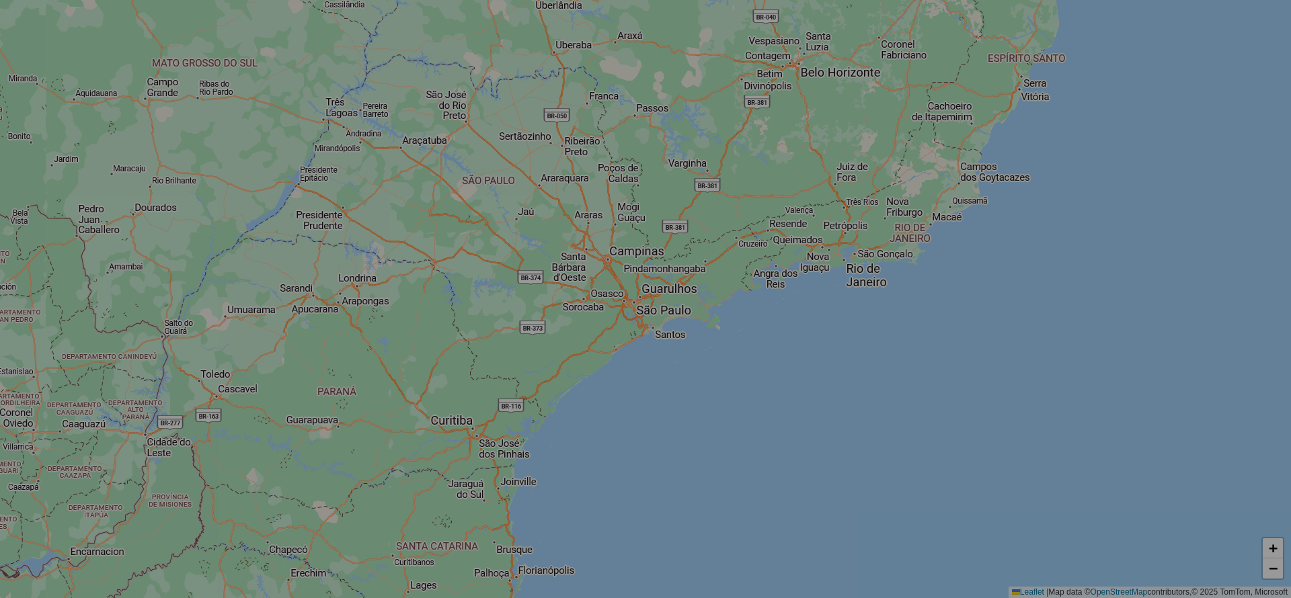
select select "*"
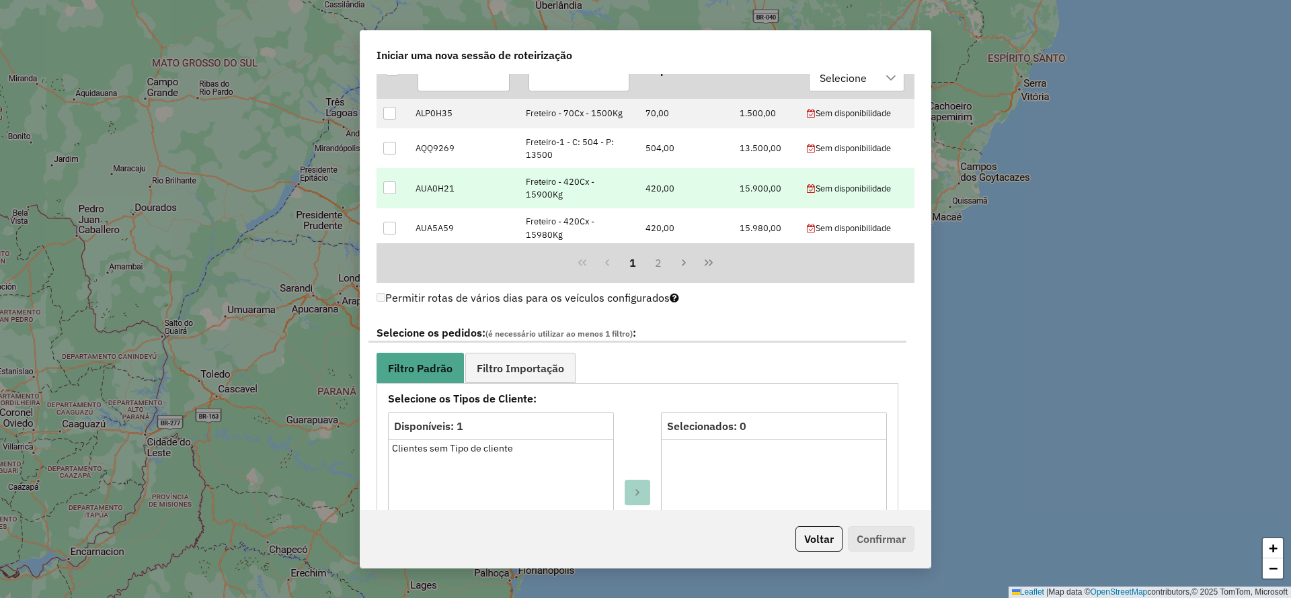
scroll to position [504, 0]
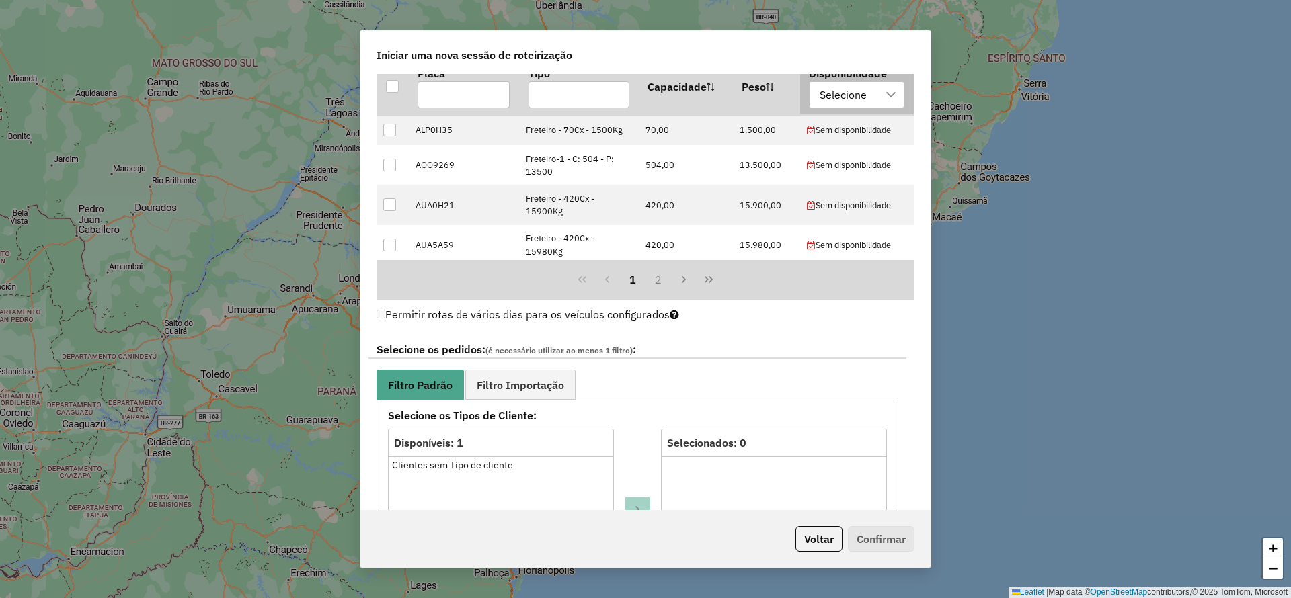
click at [848, 100] on div "Selecione" at bounding box center [843, 95] width 56 height 26
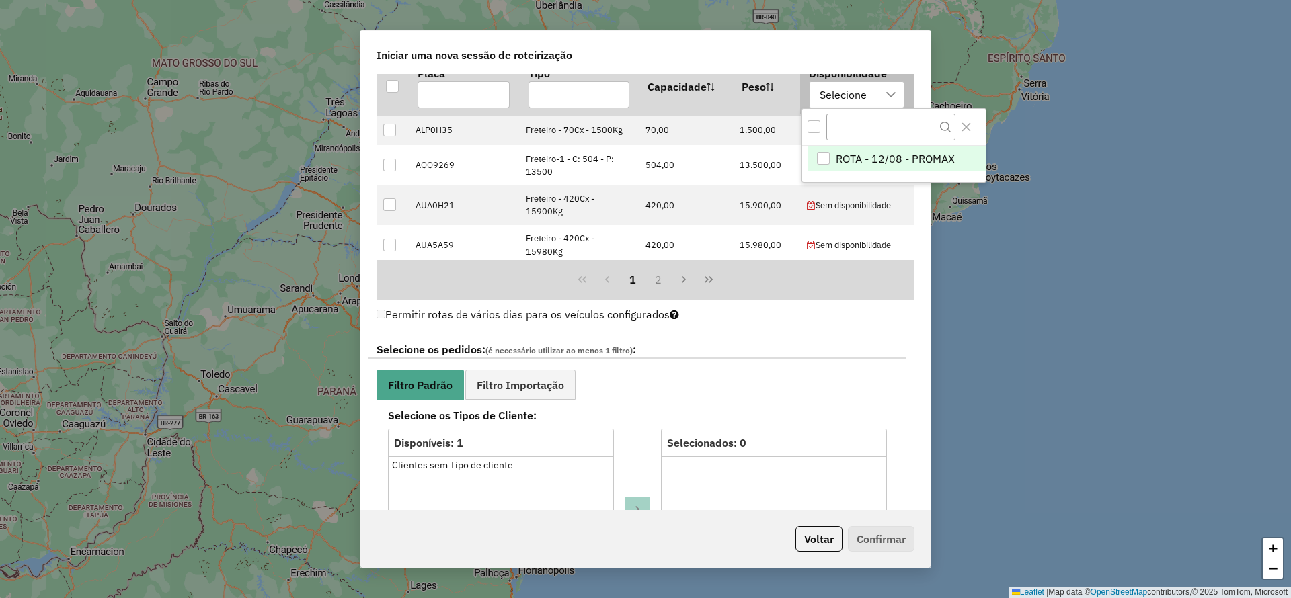
scroll to position [10, 61]
click at [826, 159] on div "ROTA - 12/08 - PROMAX" at bounding box center [823, 158] width 13 height 13
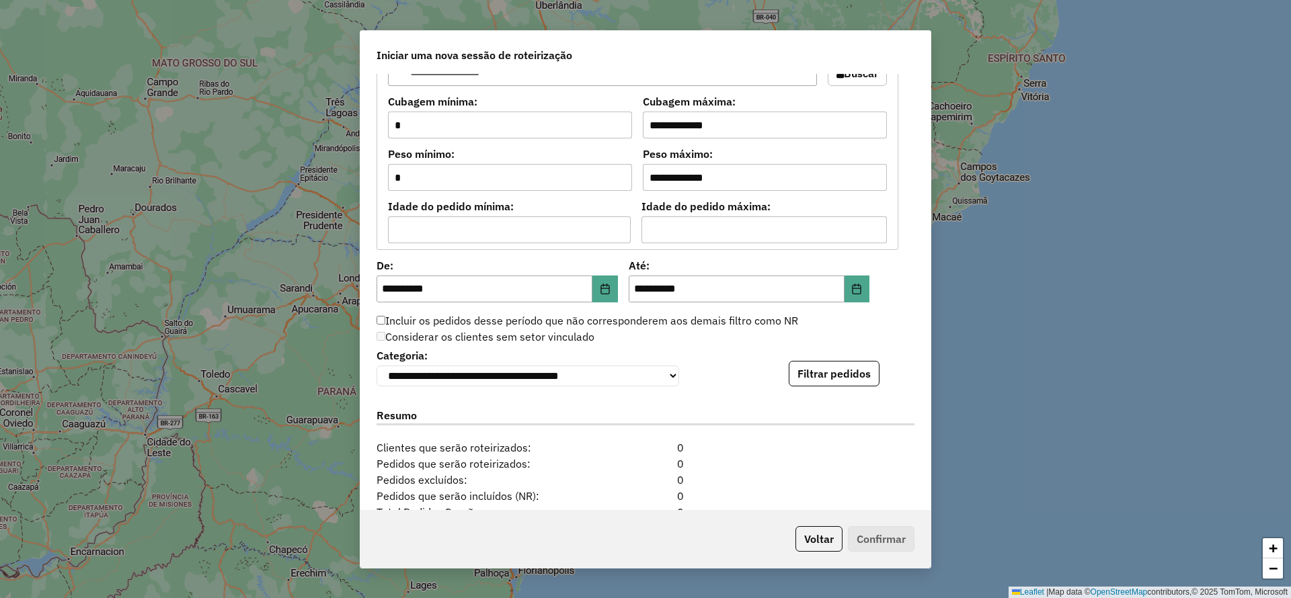
scroll to position [1193, 0]
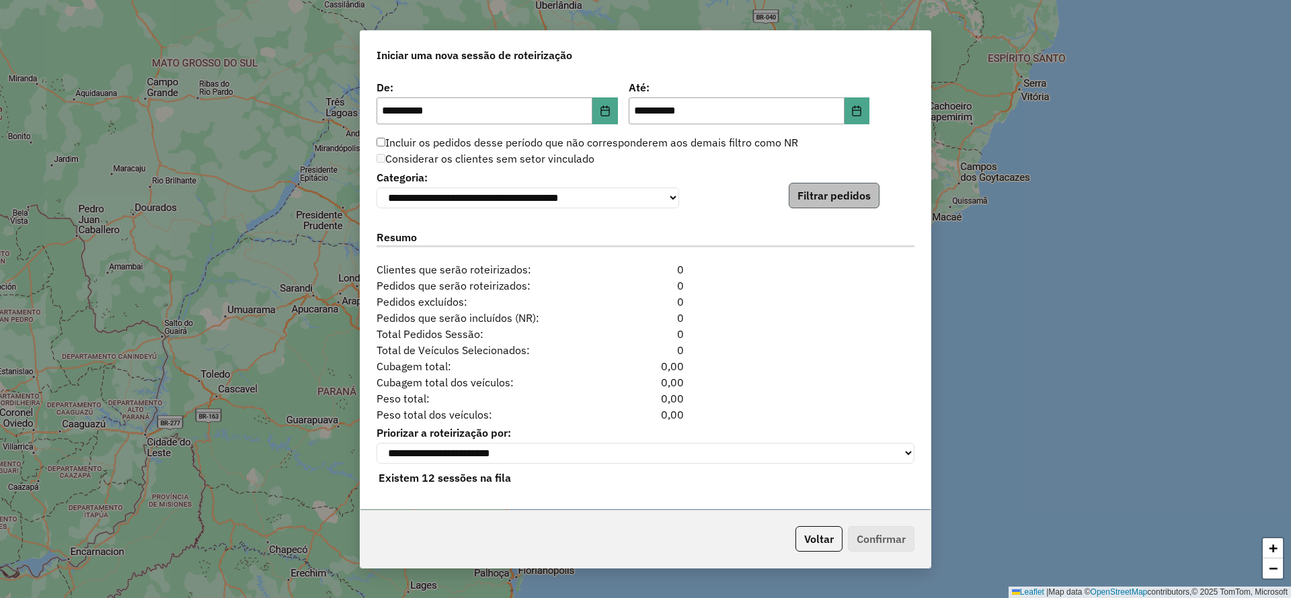
drag, startPoint x: 840, startPoint y: 206, endPoint x: 830, endPoint y: 200, distance: 11.2
click at [838, 207] on div "**********" at bounding box center [645, 292] width 570 height 436
click at [830, 198] on button "Filtrar pedidos" at bounding box center [834, 196] width 91 height 26
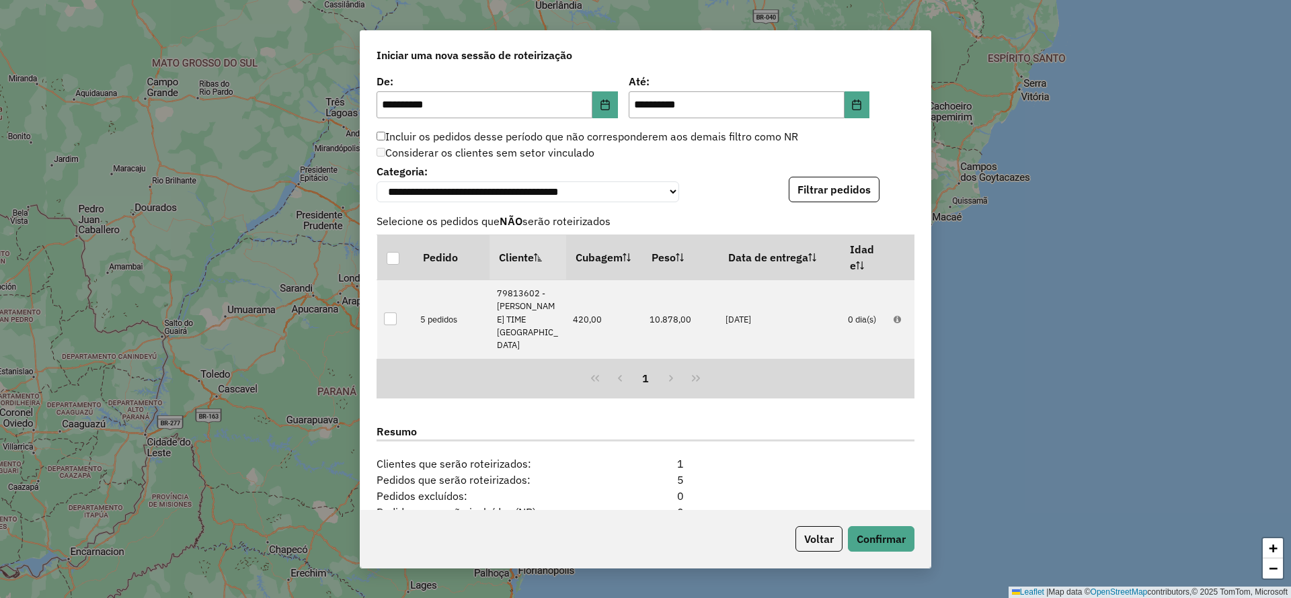
click at [883, 524] on div "Voltar Confirmar" at bounding box center [645, 539] width 570 height 58
drag, startPoint x: 885, startPoint y: 530, endPoint x: 828, endPoint y: 597, distance: 88.2
click at [885, 532] on button "Confirmar" at bounding box center [881, 539] width 67 height 26
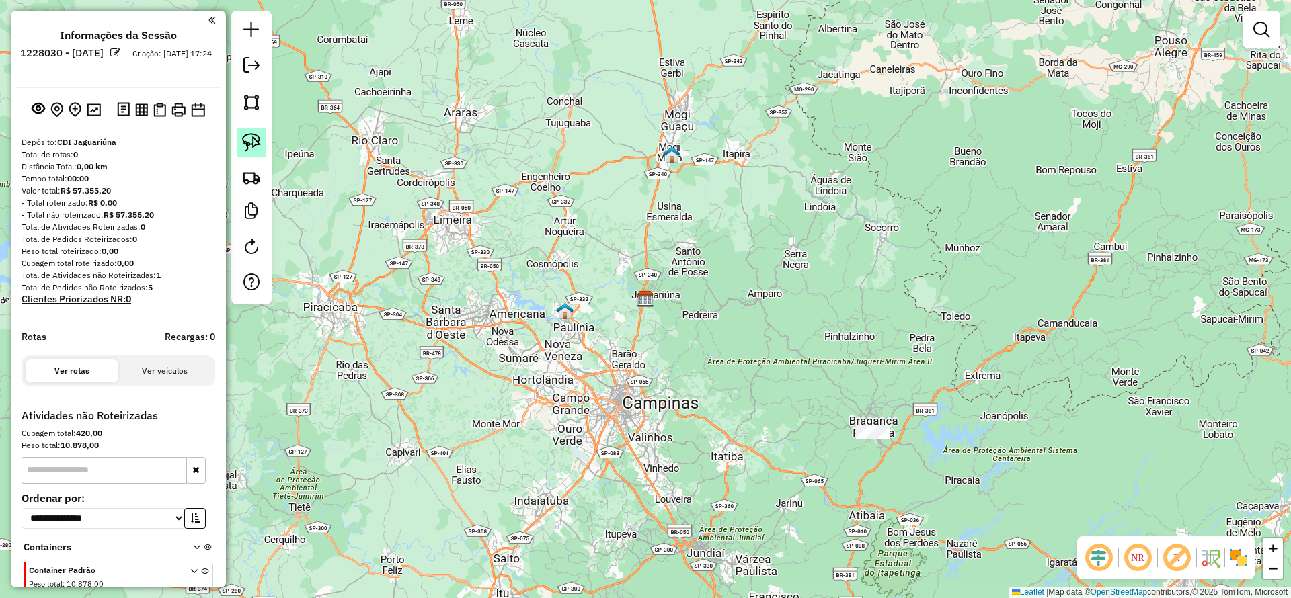
click at [256, 140] on img at bounding box center [251, 142] width 19 height 19
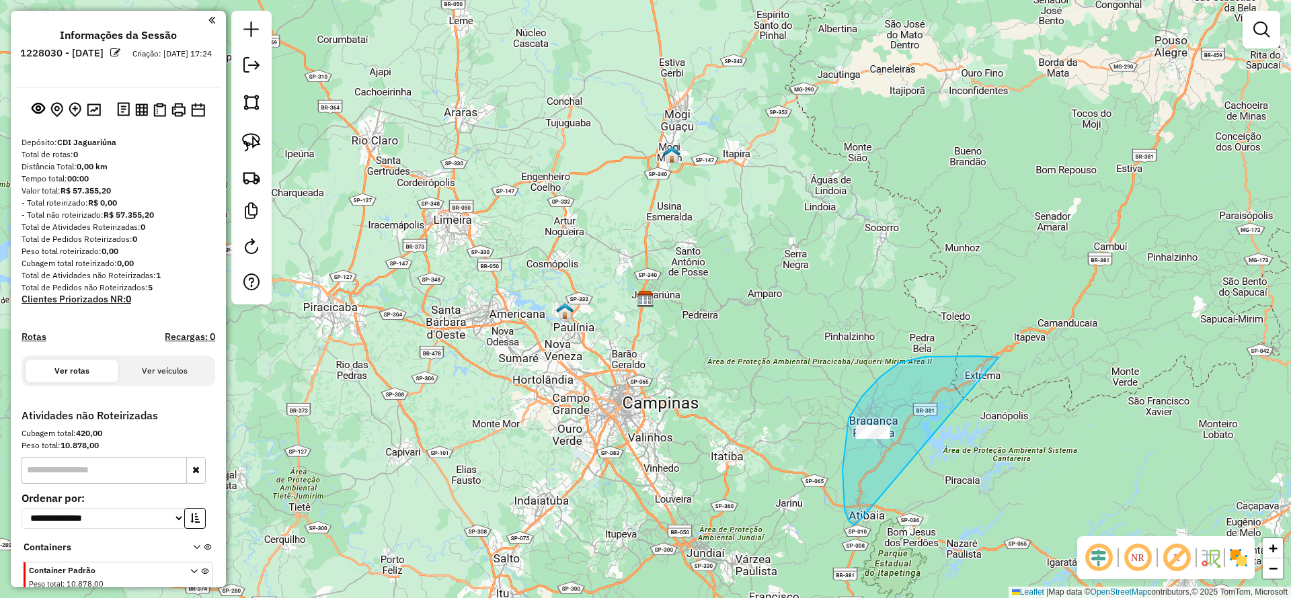
drag, startPoint x: 953, startPoint y: 356, endPoint x: 864, endPoint y: 515, distance: 181.8
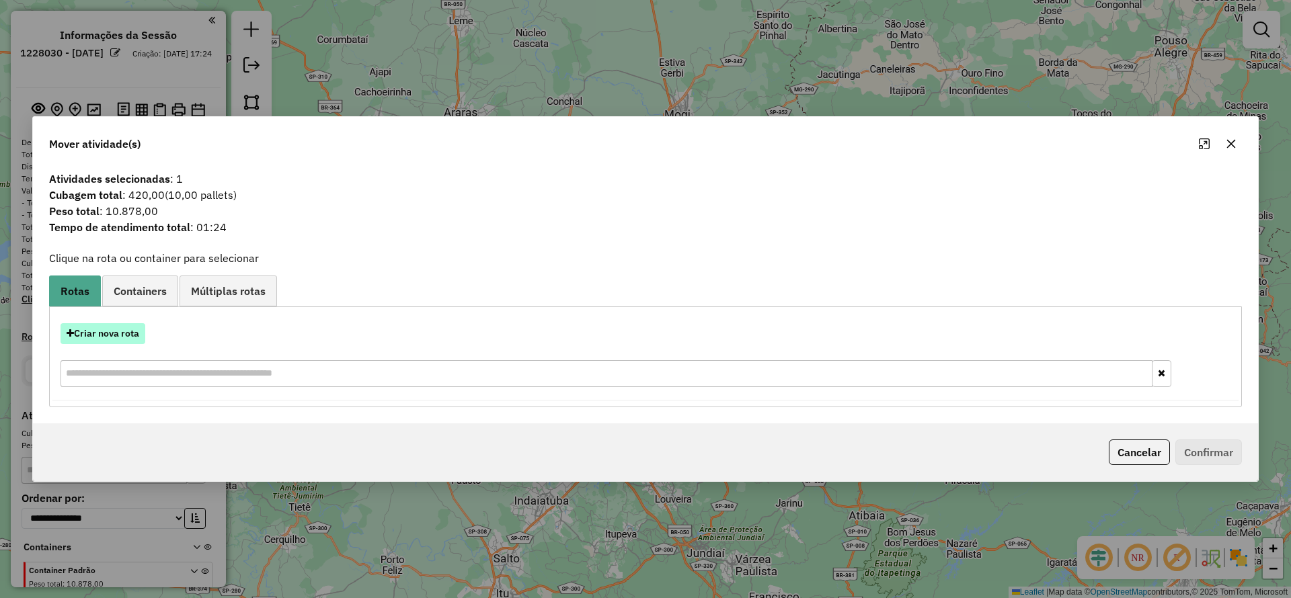
click at [119, 338] on button "Criar nova rota" at bounding box center [103, 333] width 85 height 21
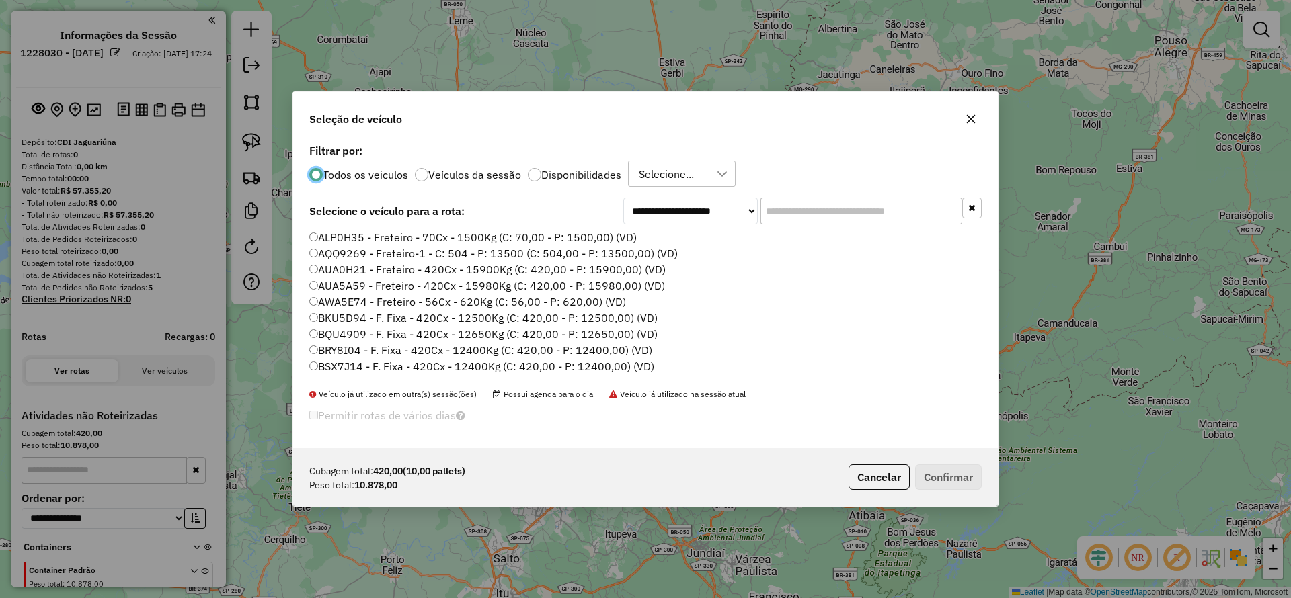
scroll to position [7, 4]
click at [704, 206] on select "**********" at bounding box center [690, 211] width 134 height 27
click at [675, 177] on div "Selecione..." at bounding box center [666, 174] width 65 height 26
click at [655, 233] on div "ROTA - 12/08 - PROMAX" at bounding box center [650, 237] width 13 height 13
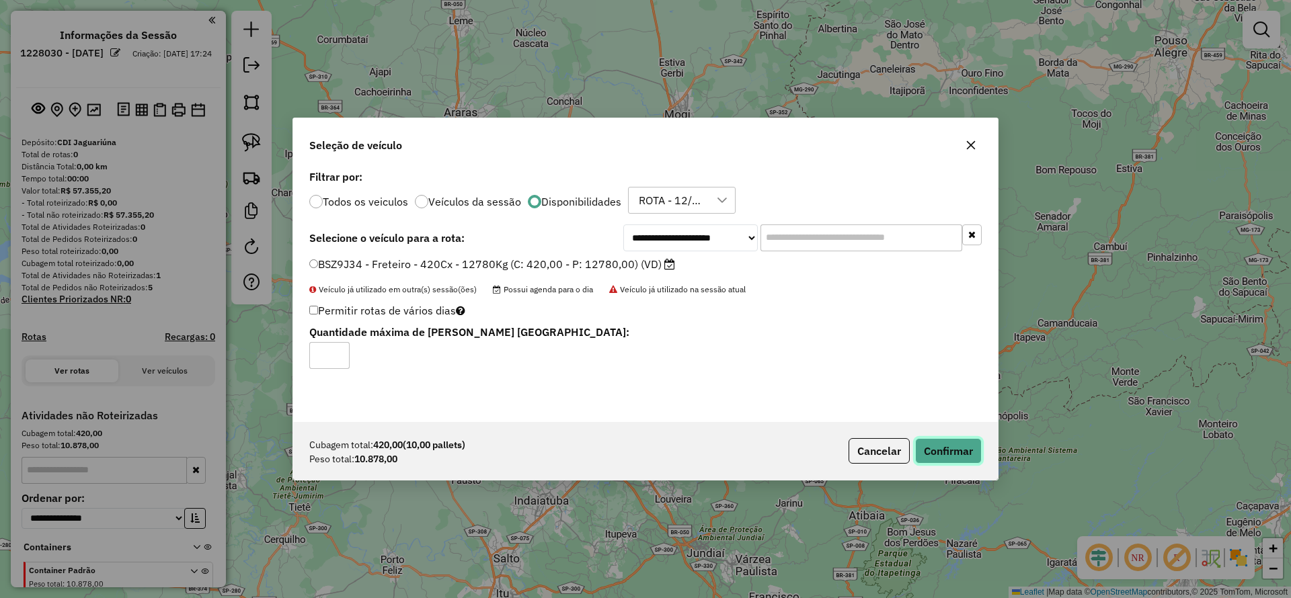
click at [965, 457] on button "Confirmar" at bounding box center [948, 451] width 67 height 26
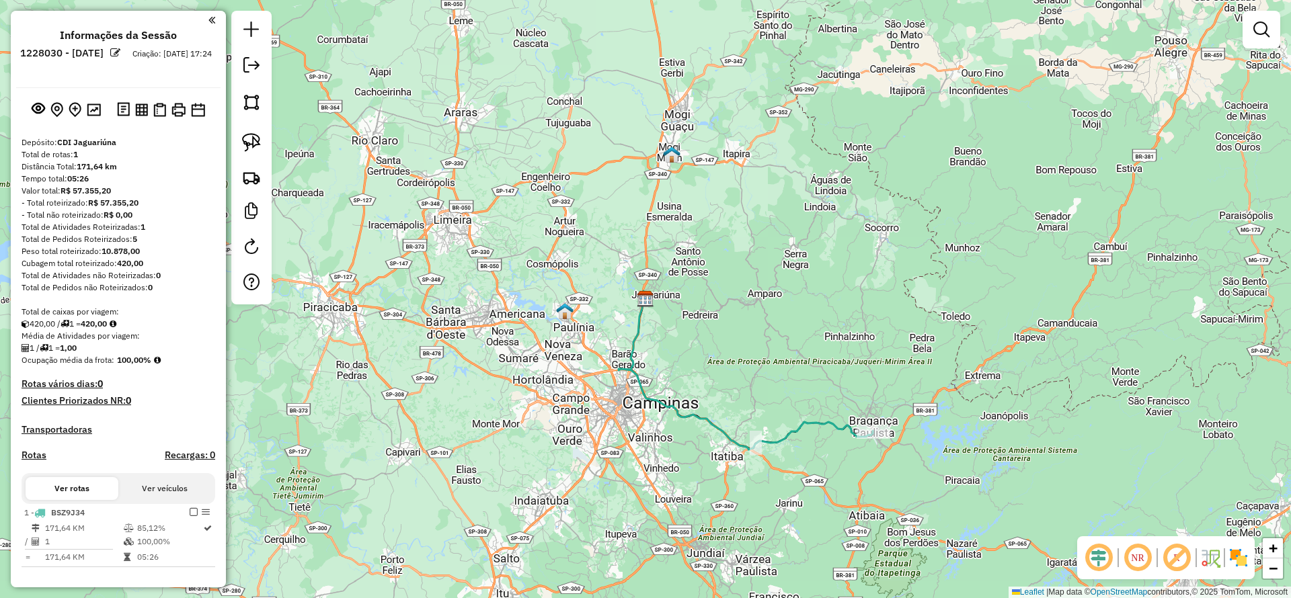
click at [826, 424] on icon at bounding box center [746, 370] width 254 height 159
select select "**********"
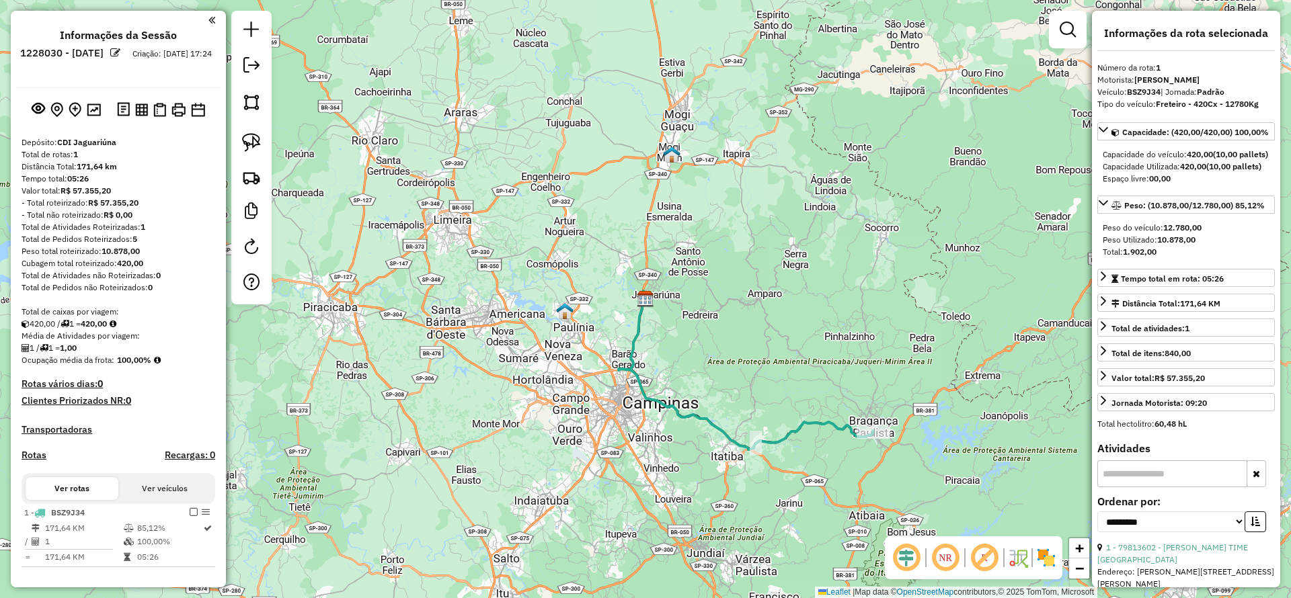
scroll to position [69, 0]
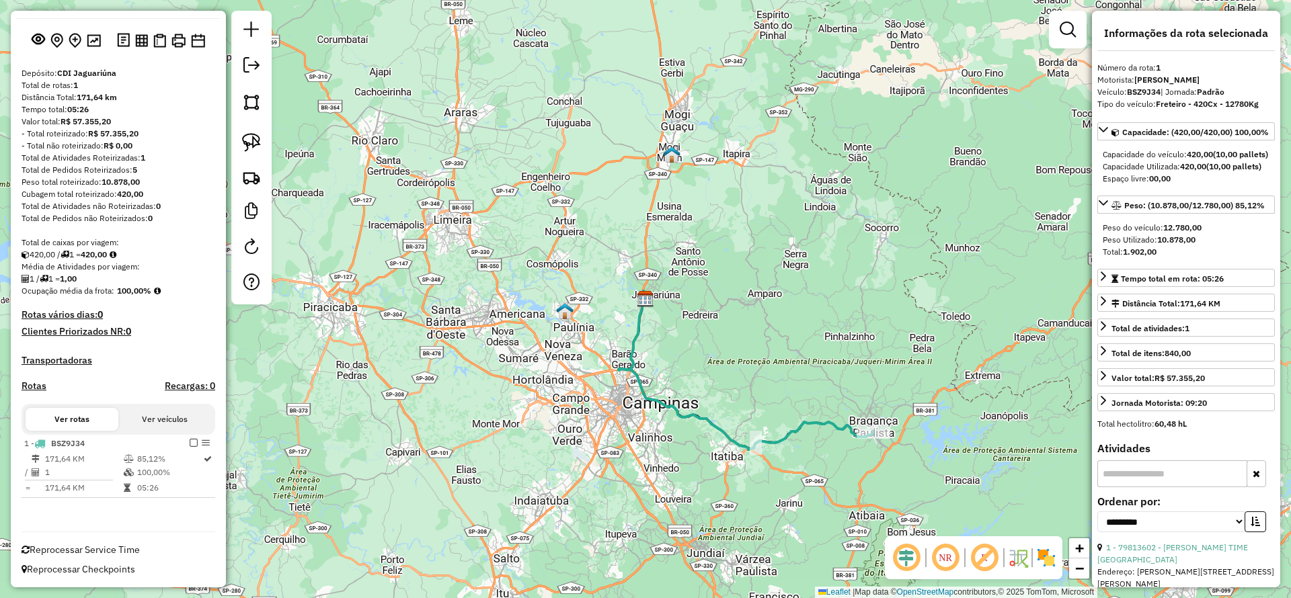
click at [678, 415] on icon at bounding box center [746, 370] width 254 height 159
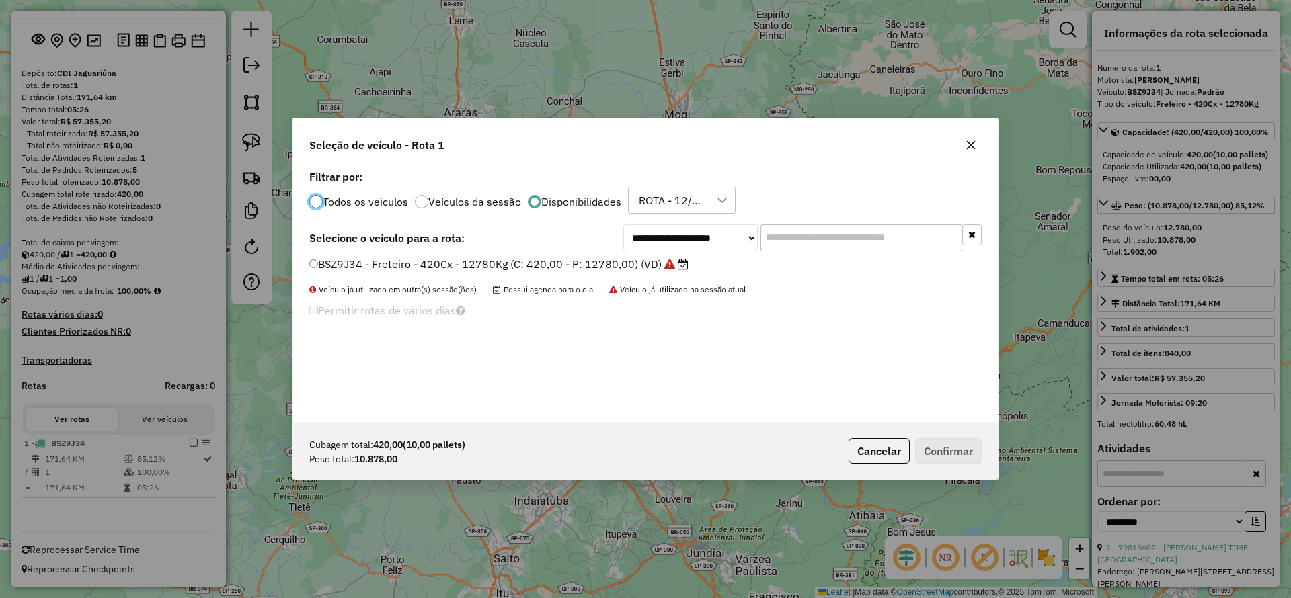
scroll to position [7, 4]
click at [821, 237] on input "text" at bounding box center [861, 238] width 202 height 27
paste input "*******"
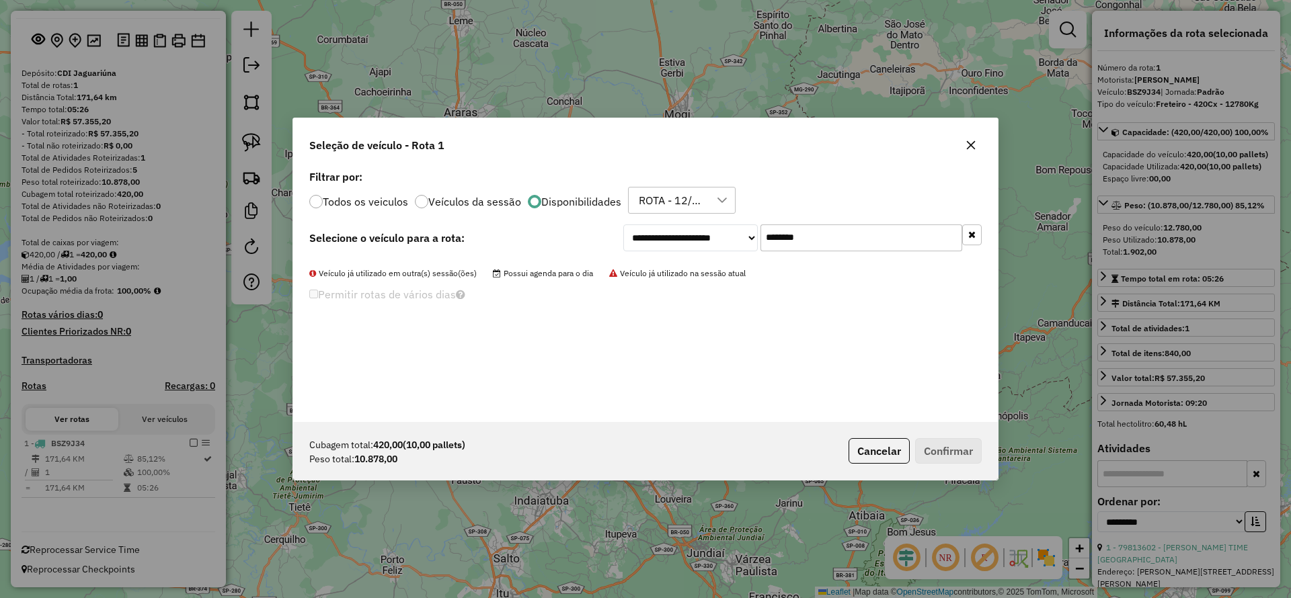
type input "*******"
click at [688, 198] on div "ROTA - 12/08 - PROMAX" at bounding box center [671, 201] width 75 height 26
click at [317, 196] on div at bounding box center [315, 201] width 13 height 13
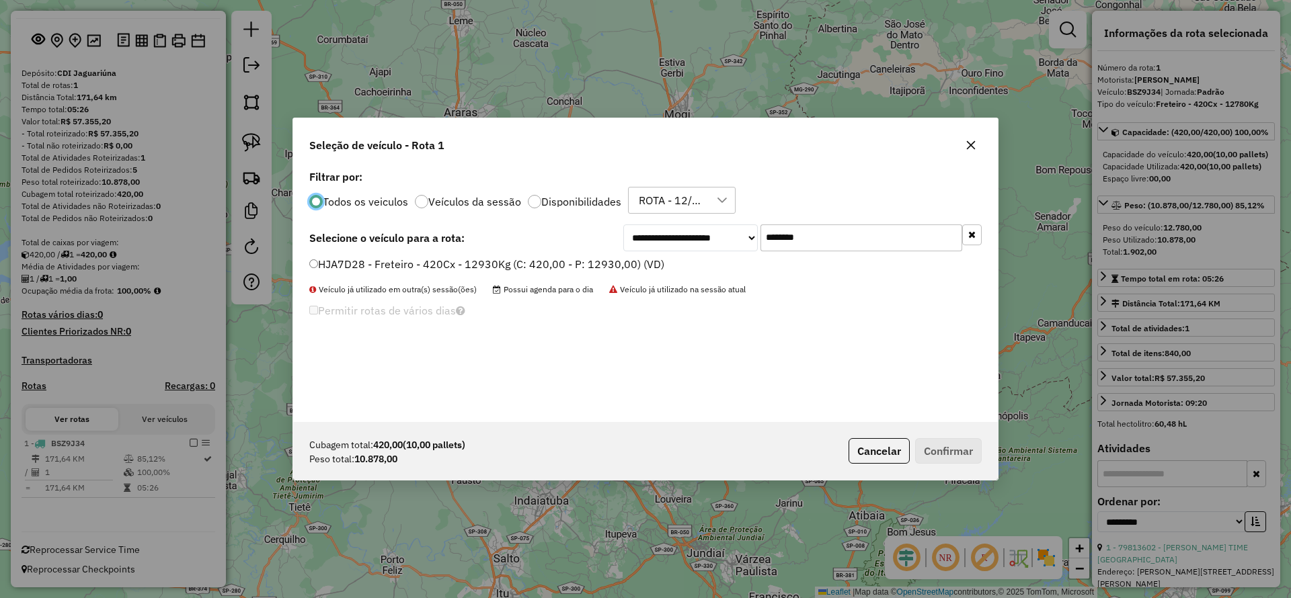
scroll to position [8, 4]
click at [335, 267] on label "HJA7D28 - Freteiro - 420Cx - 12930Kg (C: 420,00 - P: 12930,00) (VD)" at bounding box center [486, 264] width 355 height 16
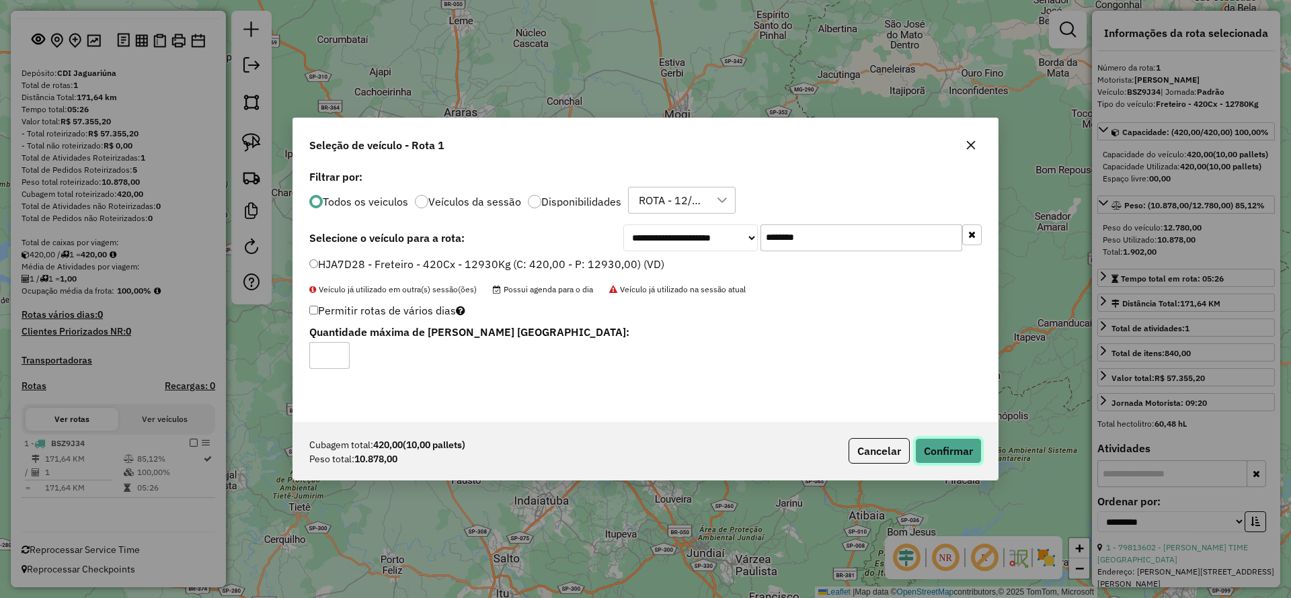
click at [947, 458] on button "Confirmar" at bounding box center [948, 451] width 67 height 26
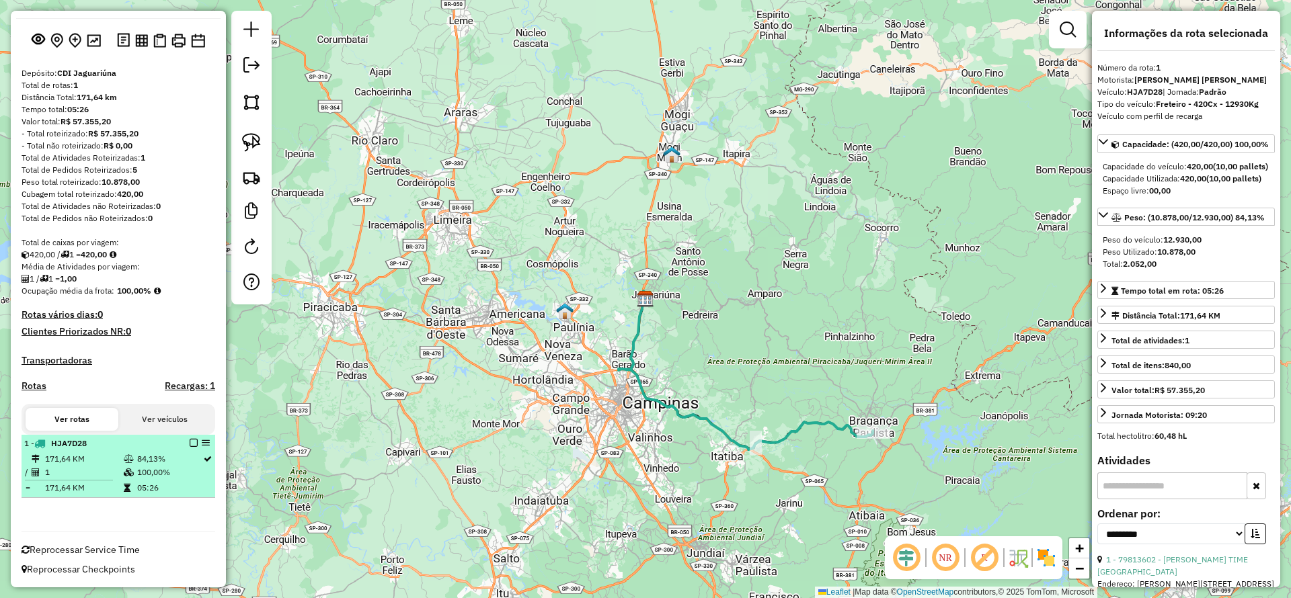
click at [190, 442] on em at bounding box center [194, 443] width 8 height 8
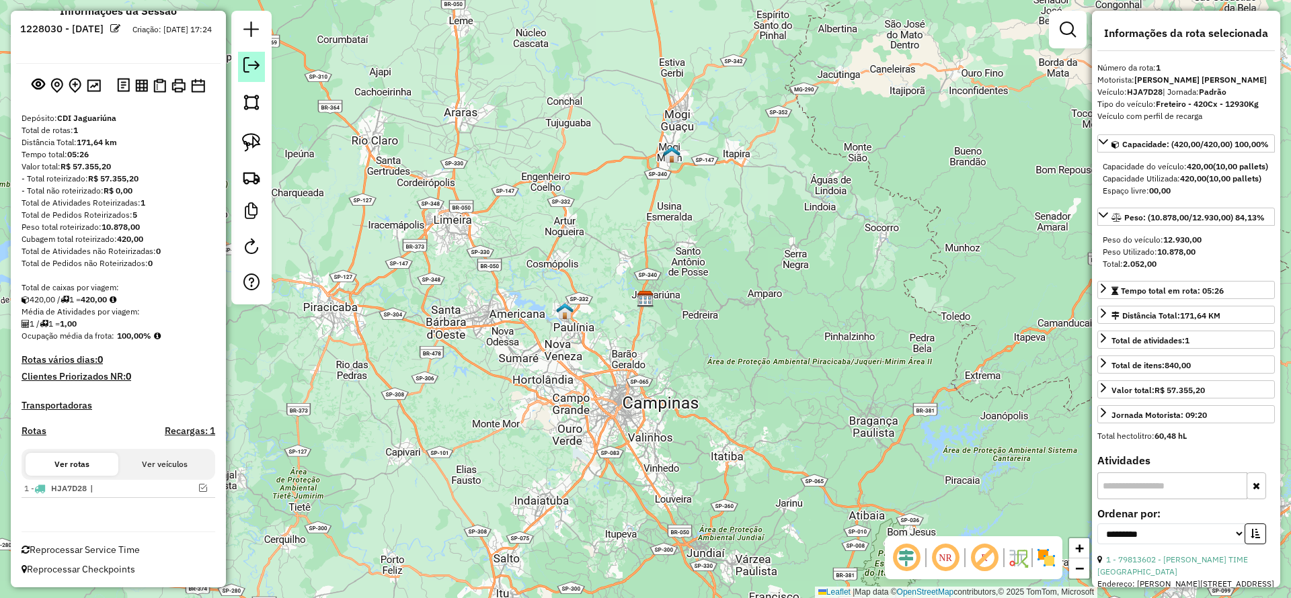
click at [254, 71] on em at bounding box center [251, 65] width 16 height 16
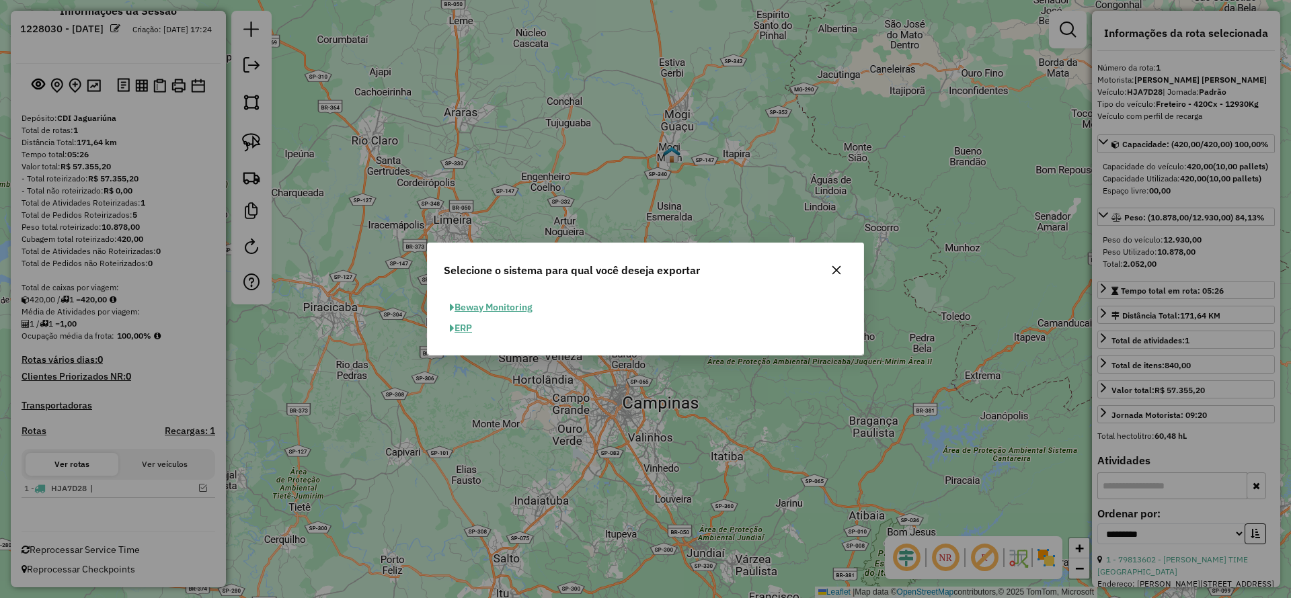
click at [464, 335] on button "ERP" at bounding box center [461, 328] width 34 height 21
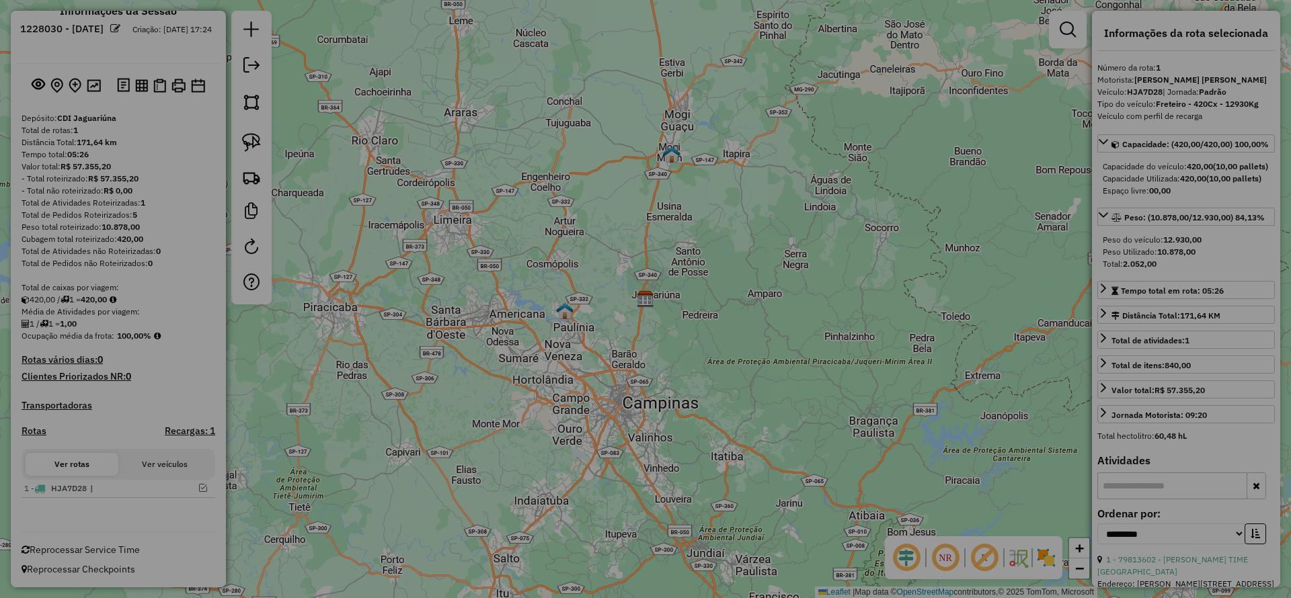
select select "**"
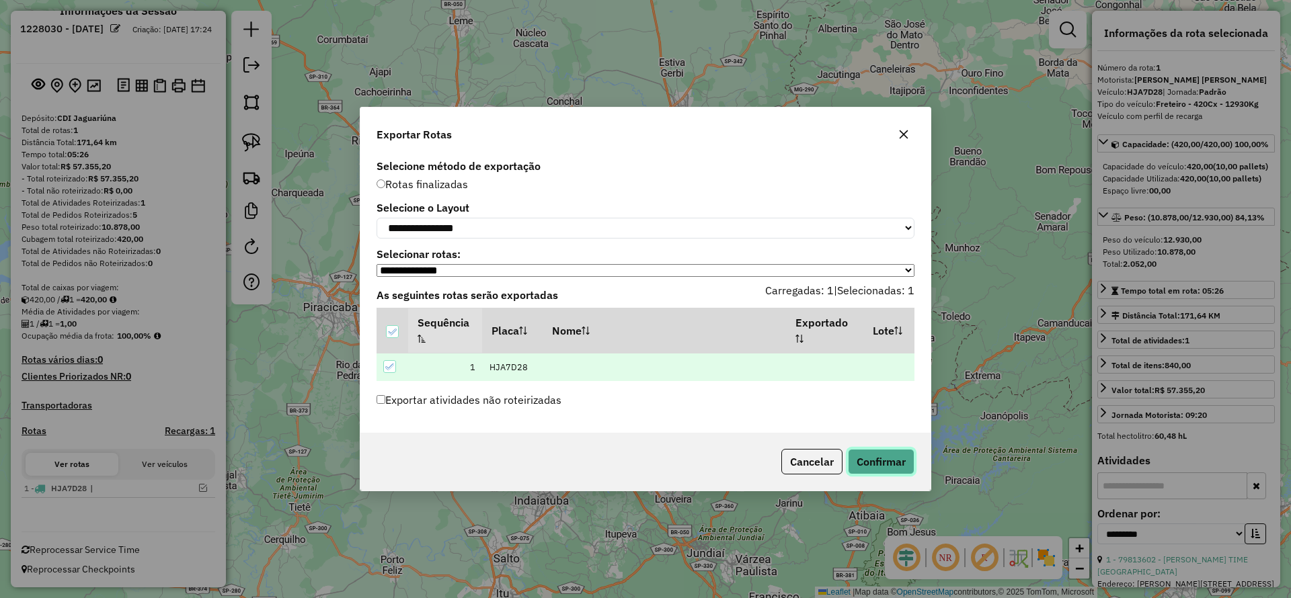
click at [901, 471] on button "Confirmar" at bounding box center [881, 462] width 67 height 26
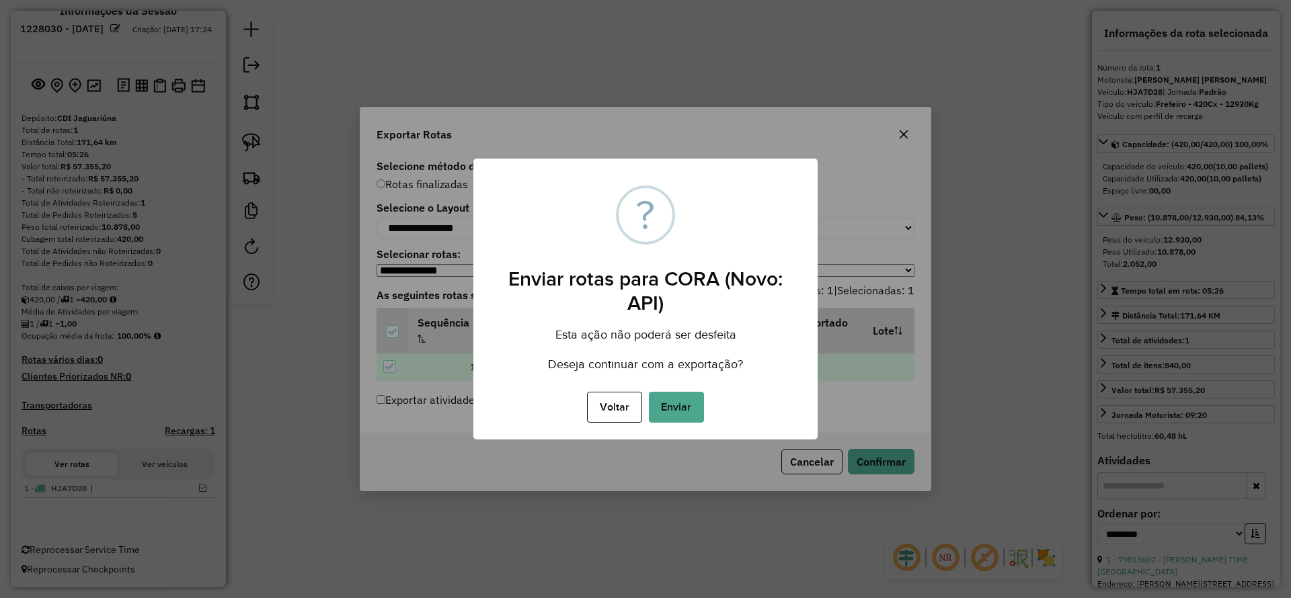
drag, startPoint x: 693, startPoint y: 404, endPoint x: 785, endPoint y: 506, distance: 137.1
click at [693, 405] on button "Enviar" at bounding box center [676, 407] width 55 height 31
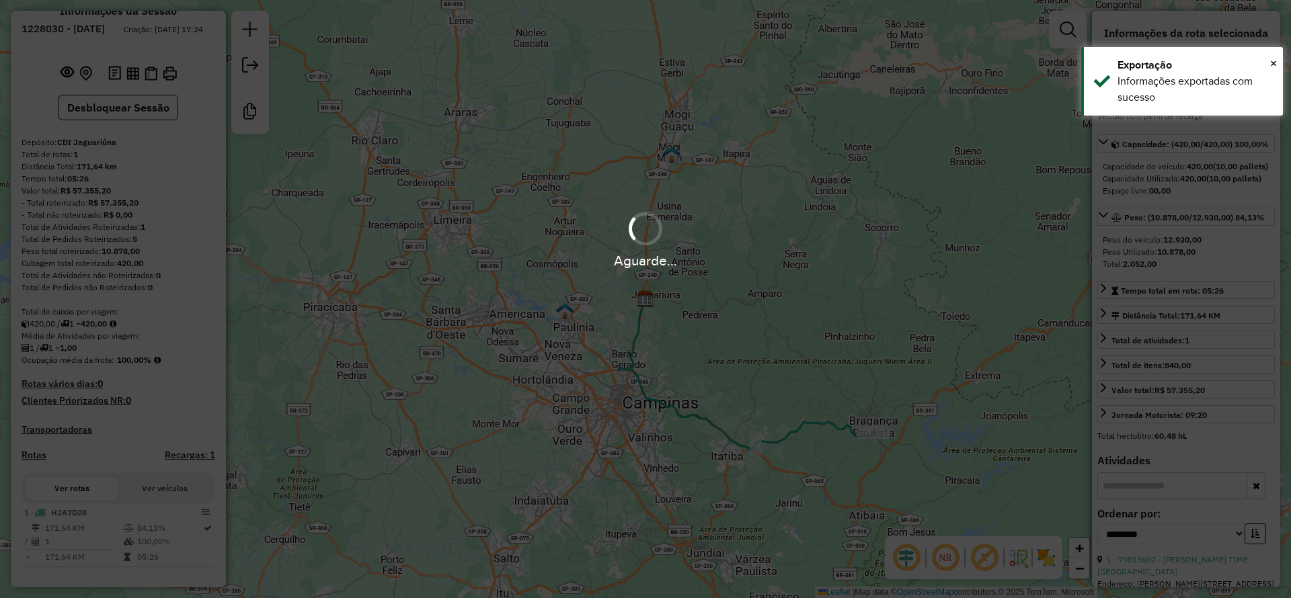
scroll to position [39, 0]
